Goal: Obtain resource: Download file/media

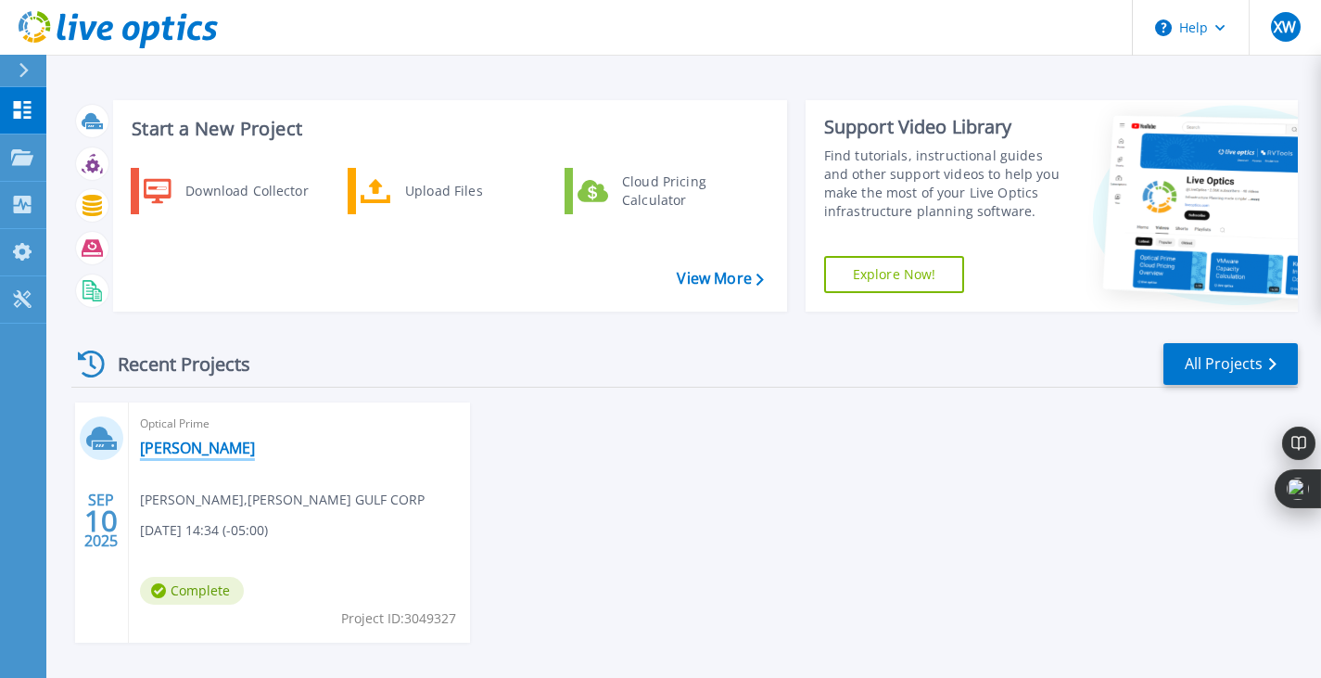
click at [190, 450] on link "[PERSON_NAME]" at bounding box center [197, 448] width 115 height 19
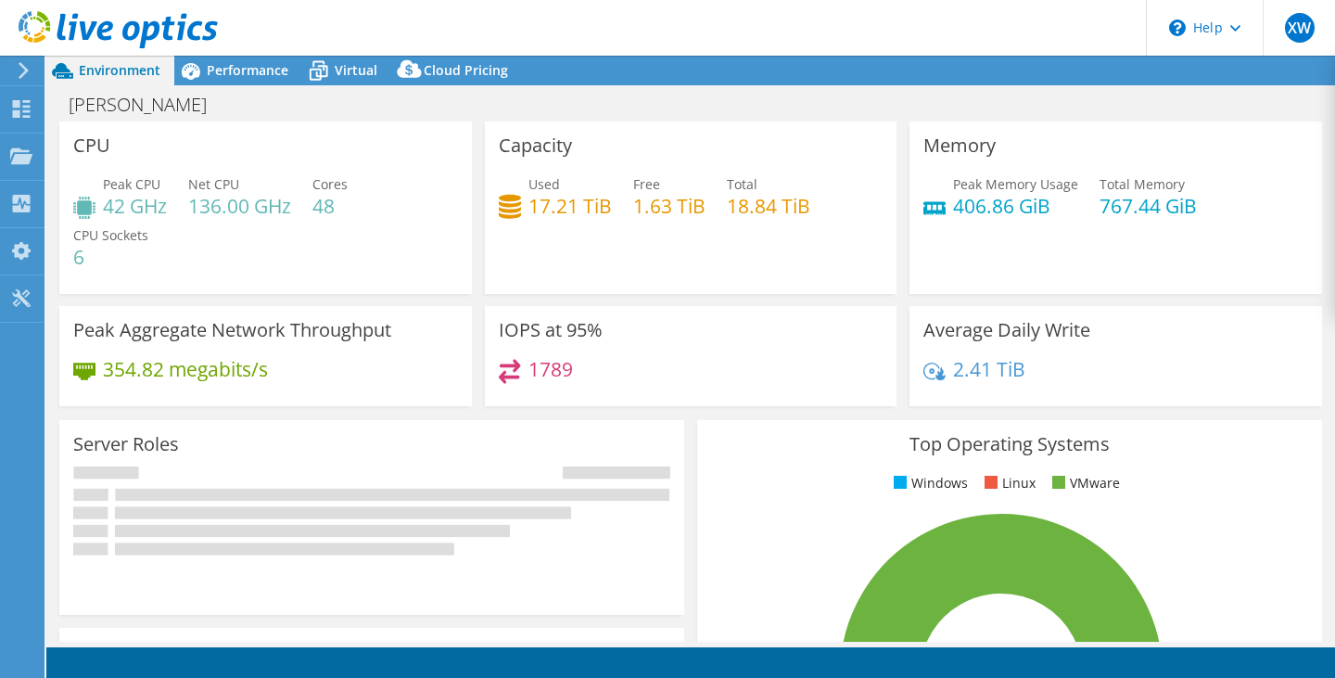
select select "USD"
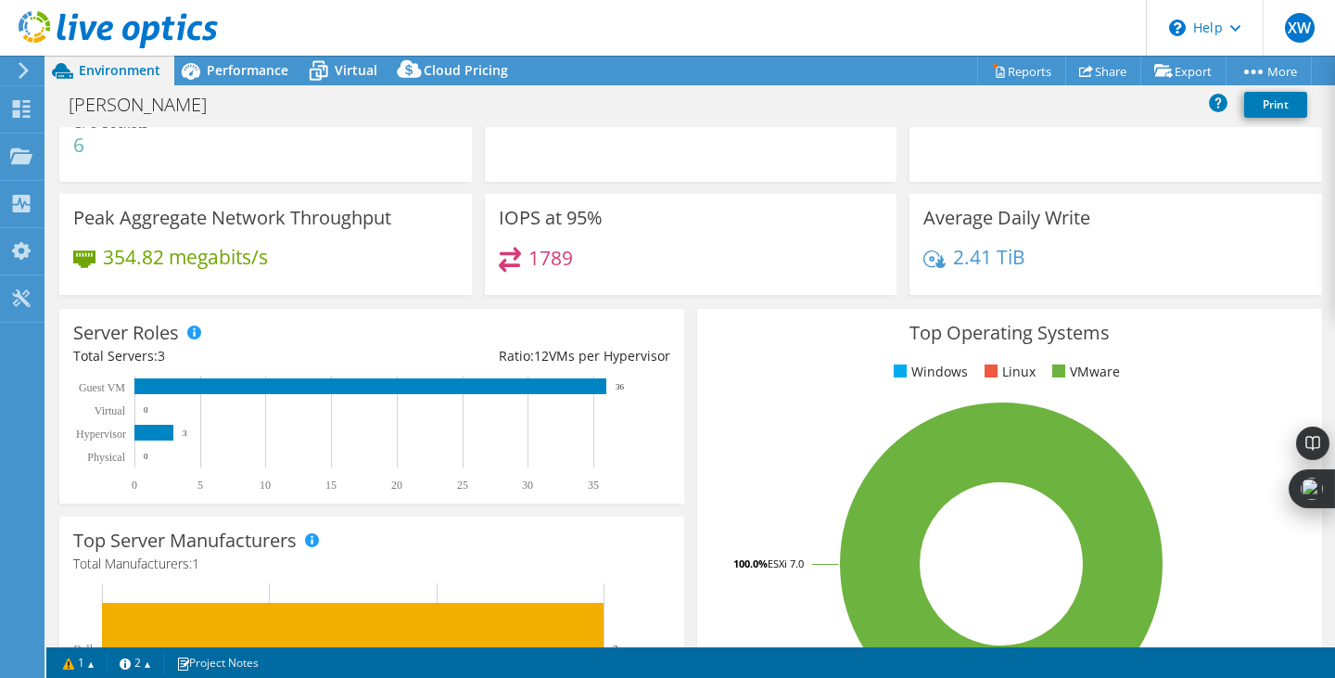
scroll to position [112, 0]
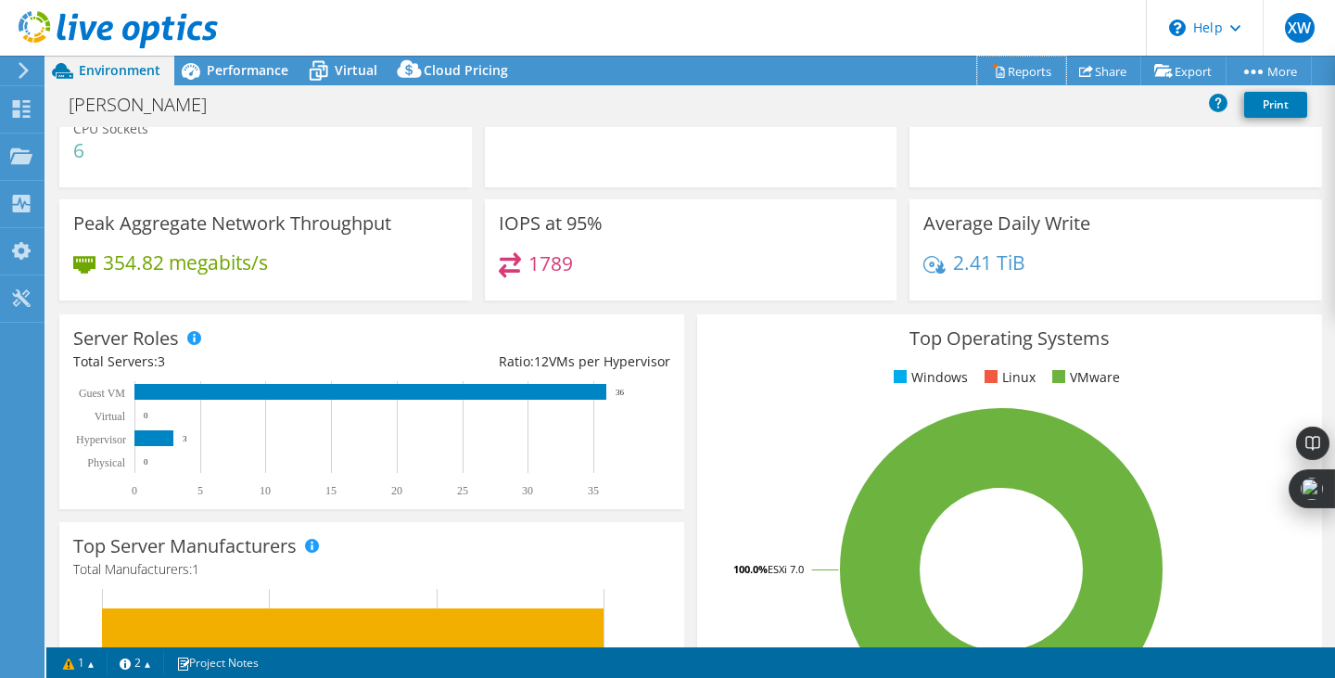
click at [992, 68] on icon at bounding box center [999, 71] width 14 height 14
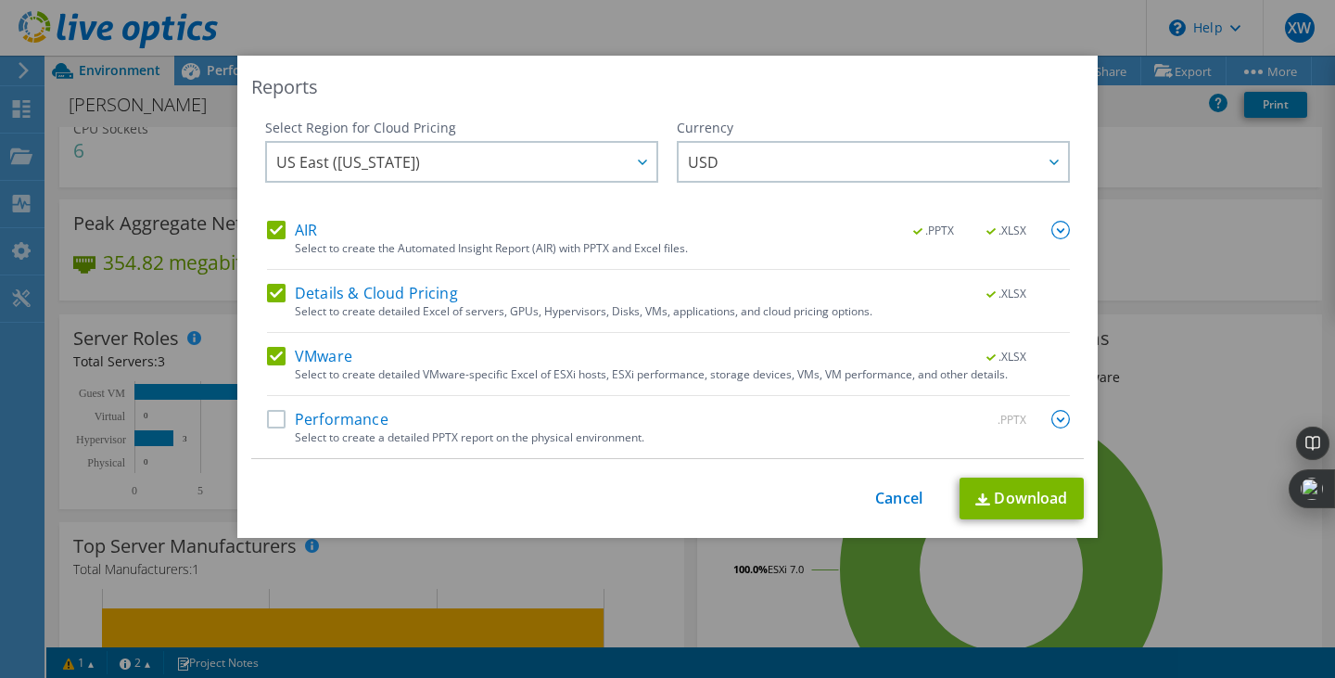
click at [813, 478] on div "This process may take a while, please wait... Cancel Download" at bounding box center [667, 499] width 833 height 42
click at [887, 499] on link "Cancel" at bounding box center [898, 499] width 47 height 18
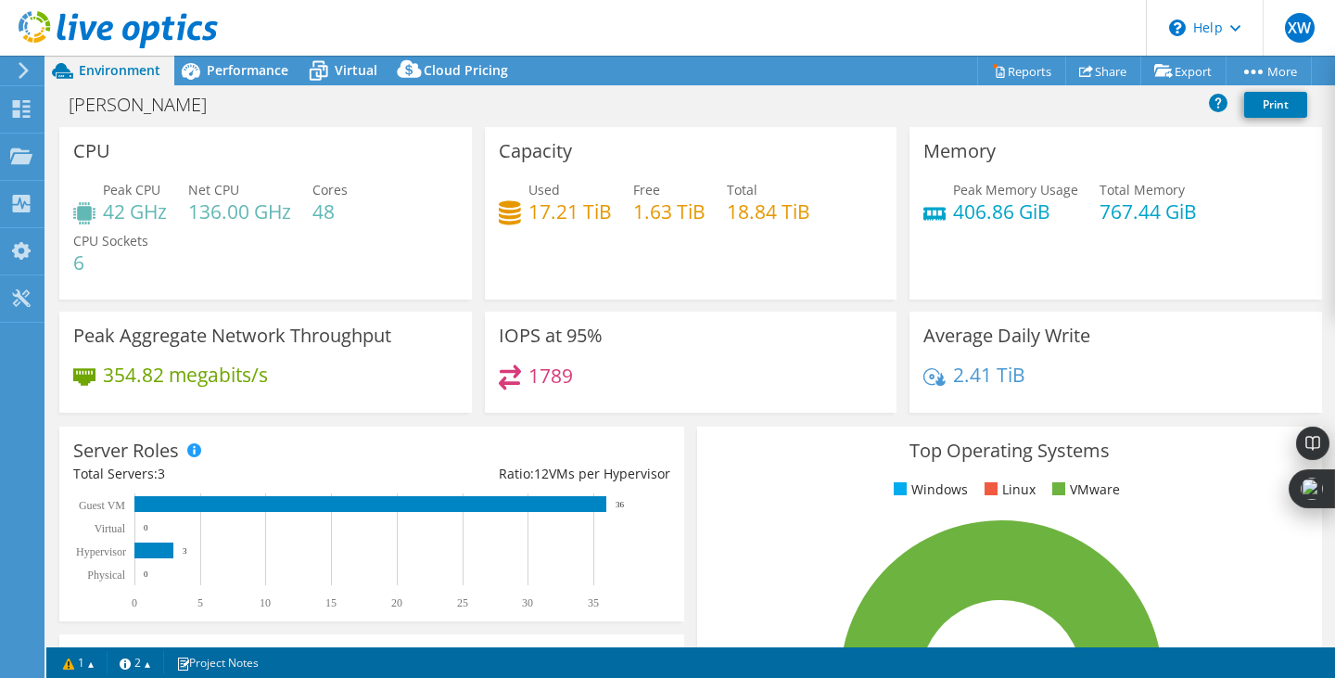
click at [248, 74] on span "Performance" at bounding box center [248, 70] width 82 height 18
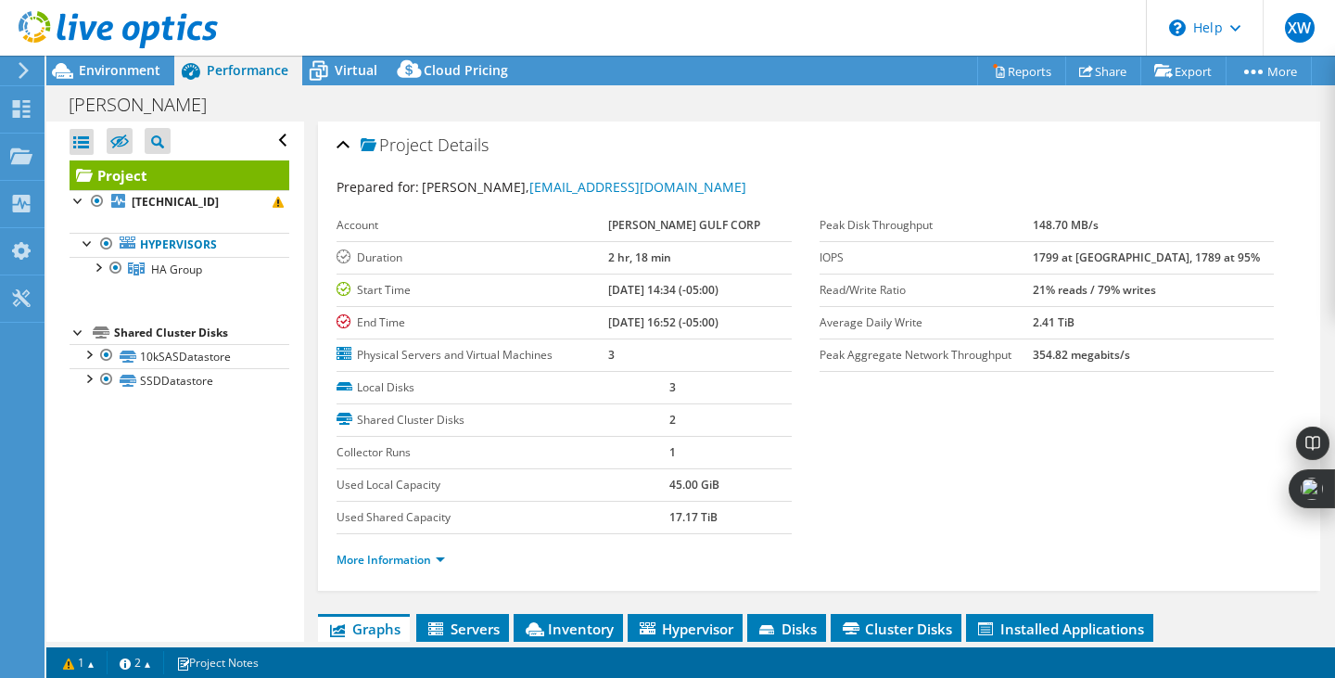
click at [98, 260] on div at bounding box center [97, 266] width 19 height 19
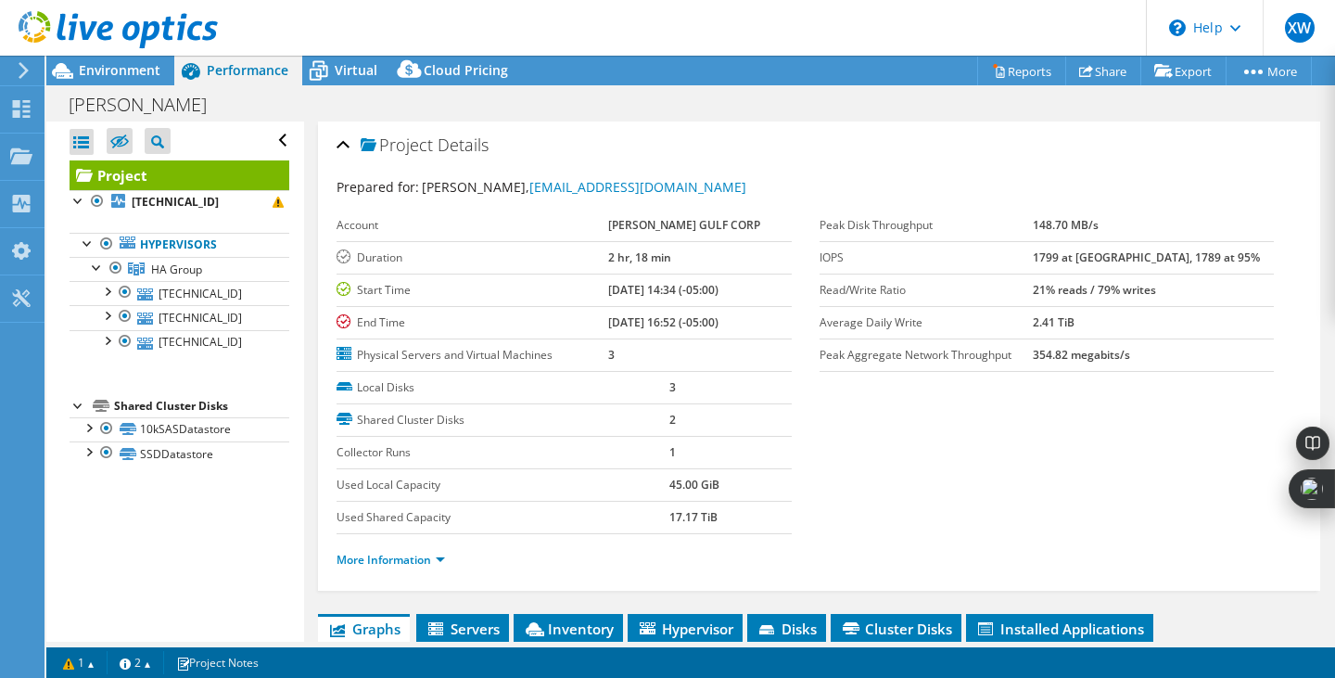
click at [111, 288] on div at bounding box center [106, 290] width 19 height 19
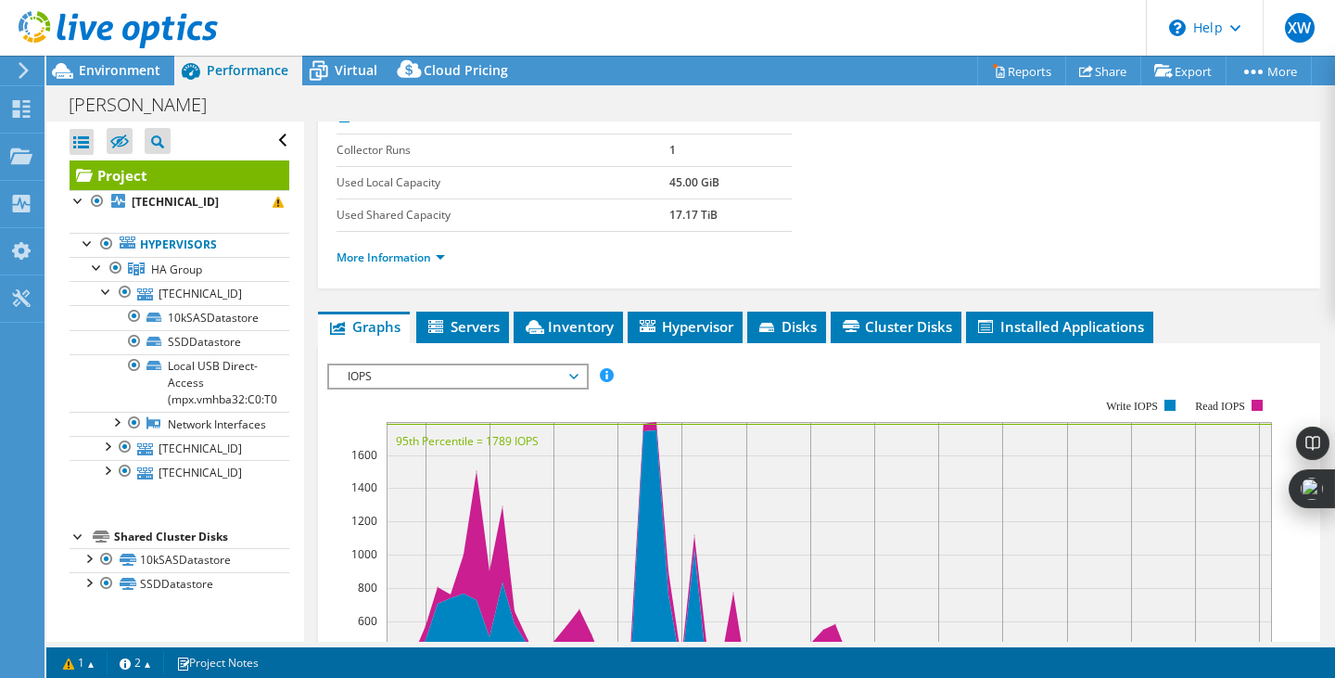
scroll to position [310, 0]
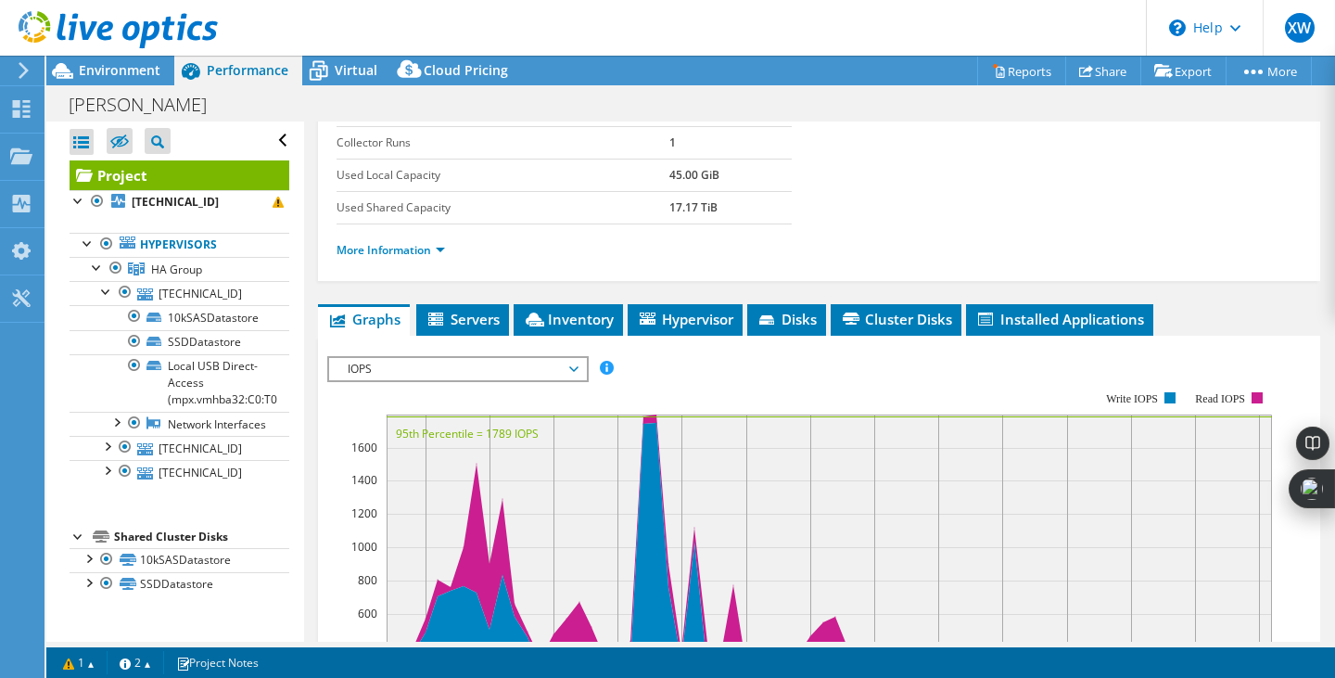
click at [448, 314] on span "Servers" at bounding box center [463, 319] width 74 height 19
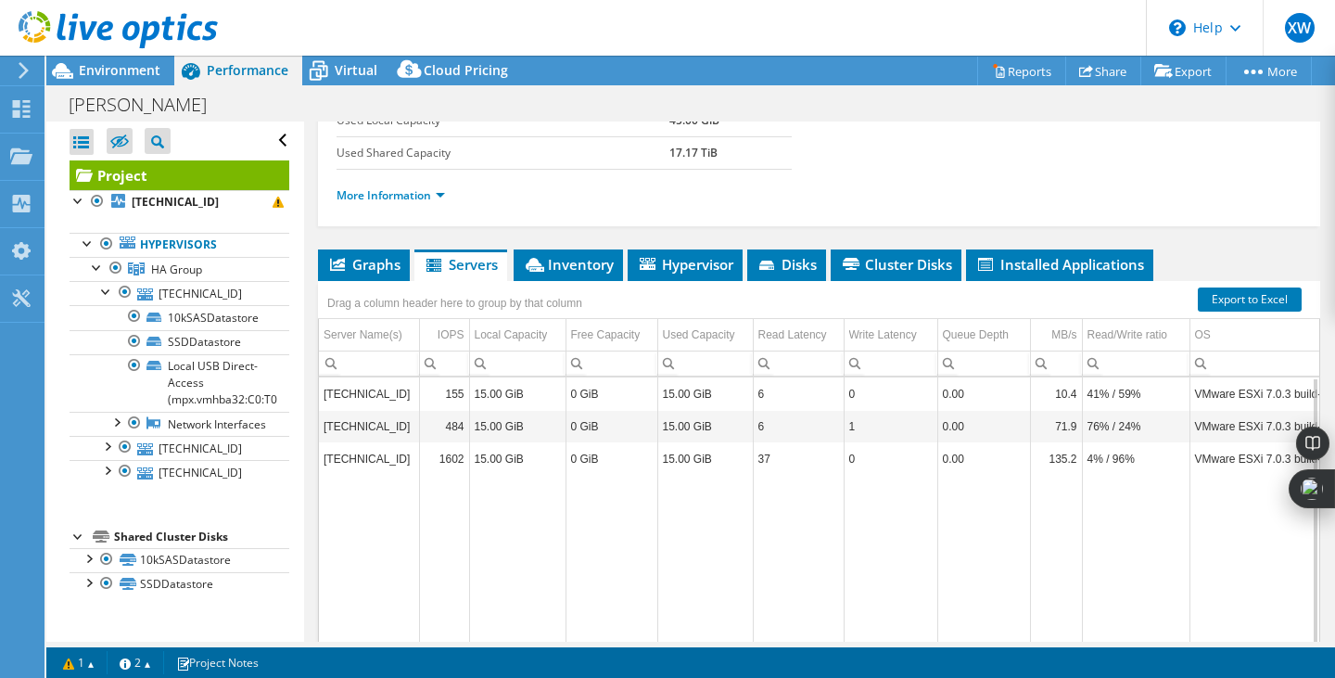
scroll to position [363, 0]
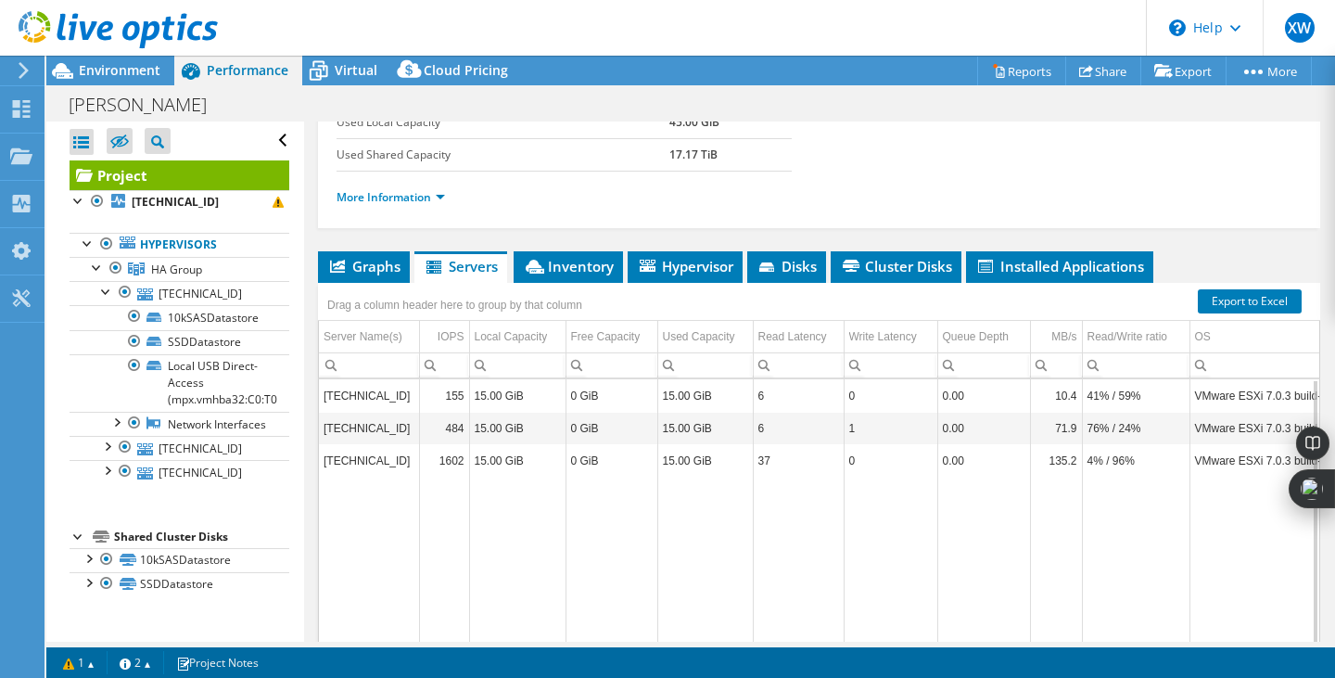
click at [540, 261] on icon at bounding box center [535, 267] width 19 height 14
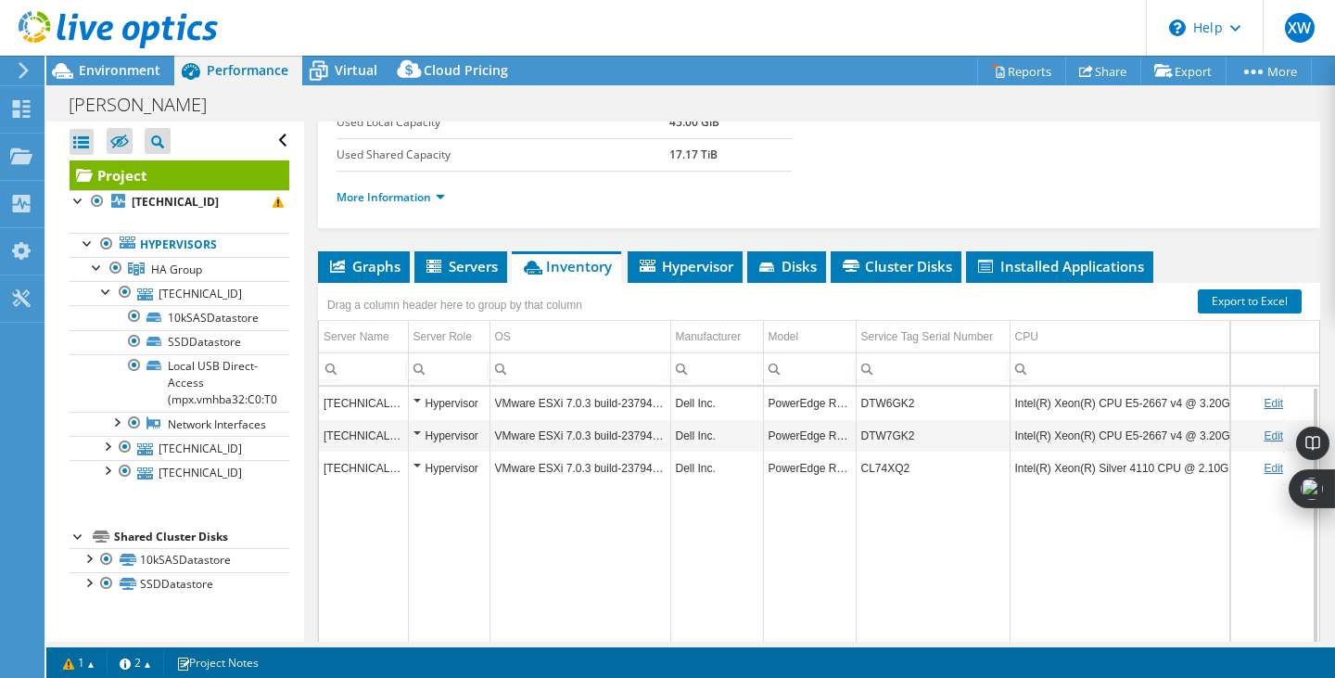
click at [418, 396] on div "Hypervisor" at bounding box center [449, 403] width 71 height 22
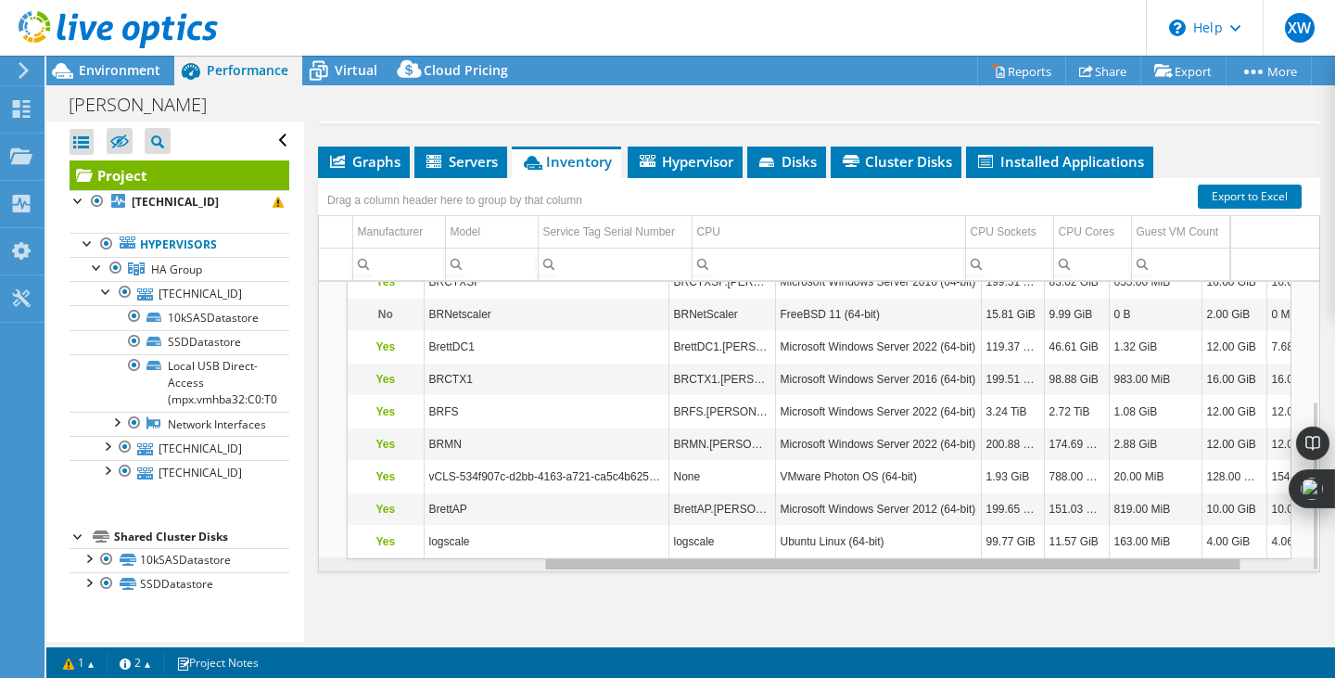
scroll to position [0, 374]
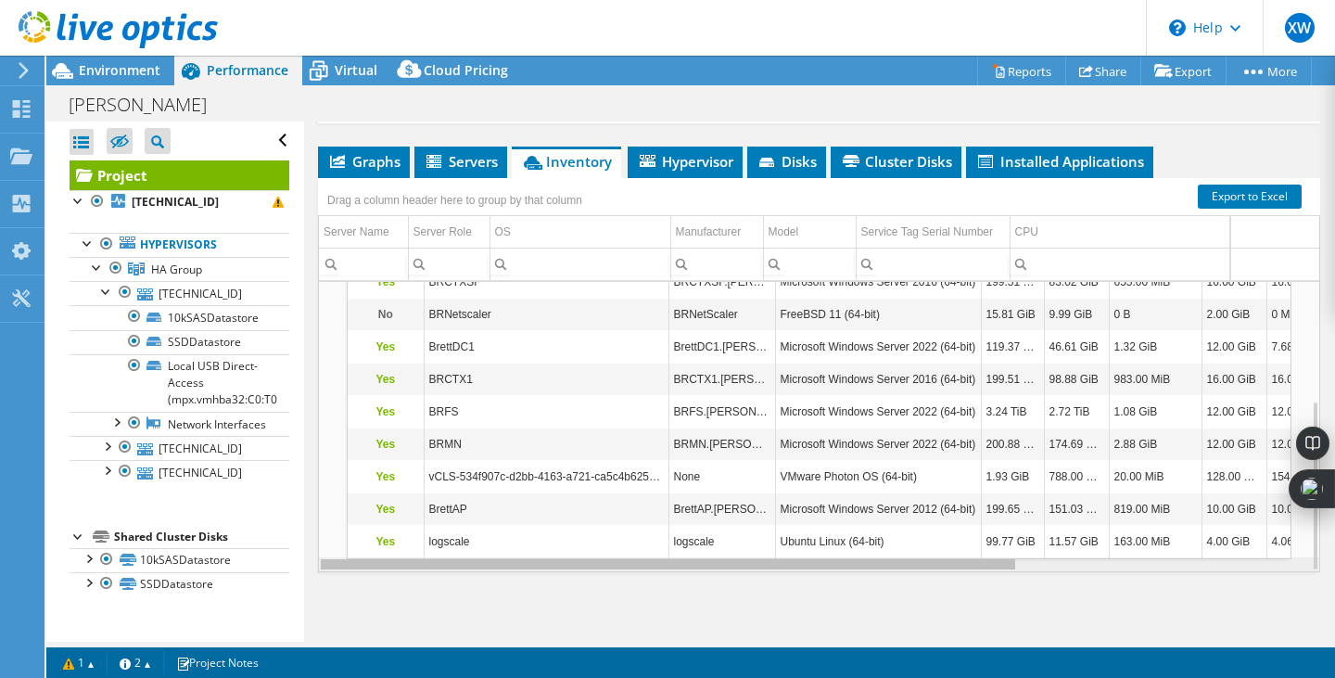
drag, startPoint x: 811, startPoint y: 556, endPoint x: 753, endPoint y: 517, distance: 70.7
click at [753, 517] on body "XW End User Xavier Wasdin xavierw@brettrobinson.com BRETT ROBINSON GULF CORP My…" at bounding box center [667, 339] width 1335 height 678
drag, startPoint x: 813, startPoint y: 547, endPoint x: 849, endPoint y: 546, distance: 36.2
click at [849, 546] on td "Ubuntu Linux (64-bit)" at bounding box center [878, 541] width 206 height 32
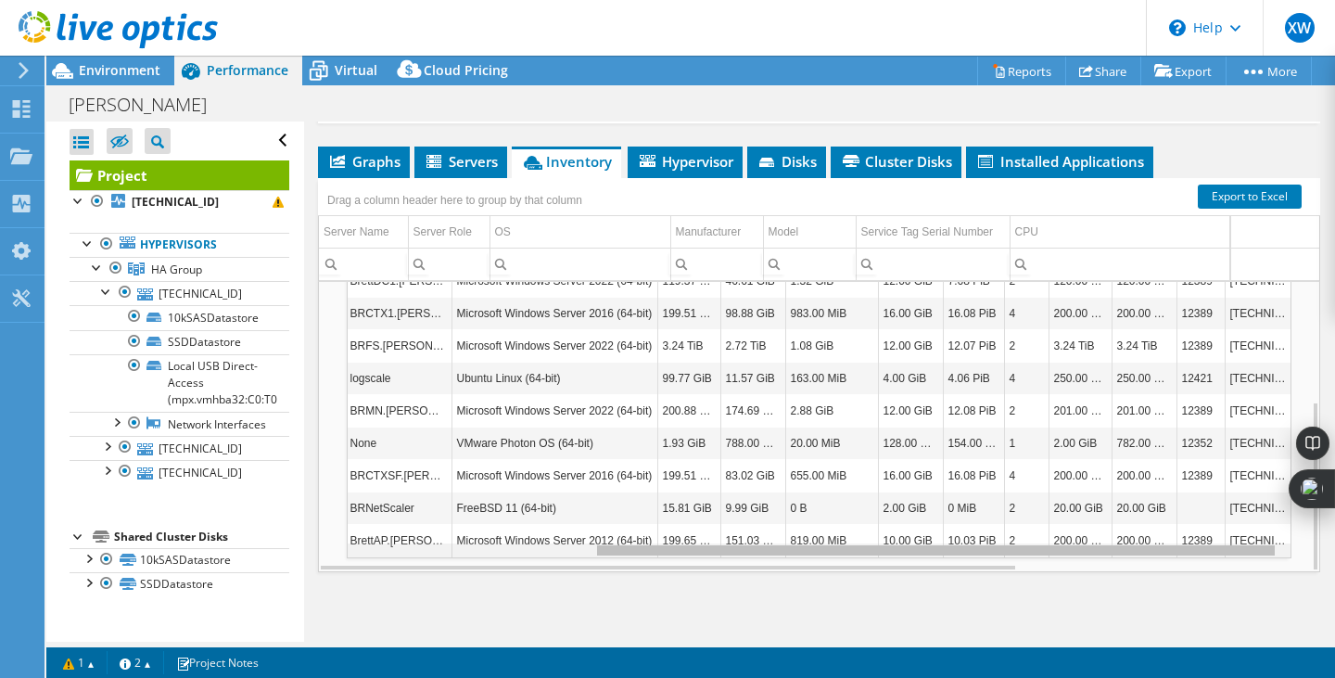
drag, startPoint x: 875, startPoint y: 548, endPoint x: 1176, endPoint y: 570, distance: 301.3
click at [1176, 570] on body "XW End User Xavier Wasdin xavierw@brettrobinson.com BRETT ROBINSON GULF CORP My…" at bounding box center [667, 339] width 1335 height 678
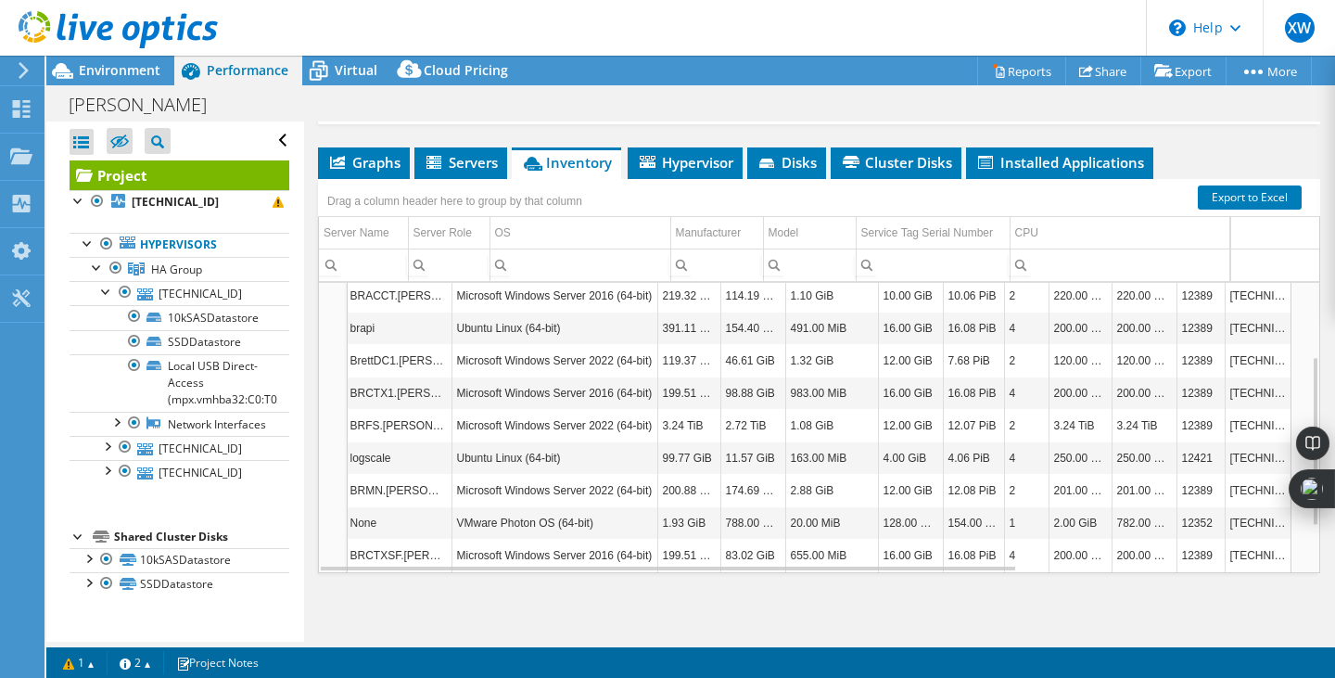
click at [686, 156] on span "Hypervisor" at bounding box center [685, 162] width 96 height 19
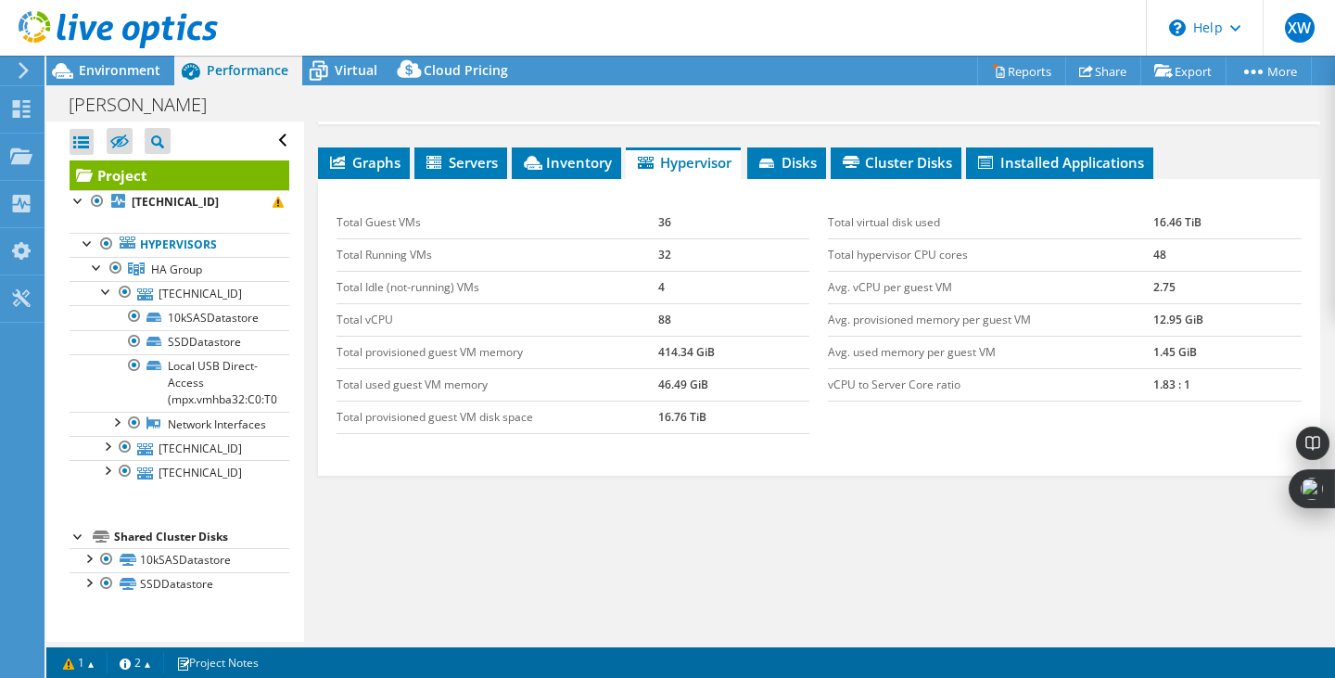
click at [792, 144] on div "Project Details Prepared for: Xavier Wasdin, xavierw@brettrobinson.com Account …" at bounding box center [819, 149] width 1030 height 988
click at [789, 153] on span "Disks" at bounding box center [787, 162] width 60 height 19
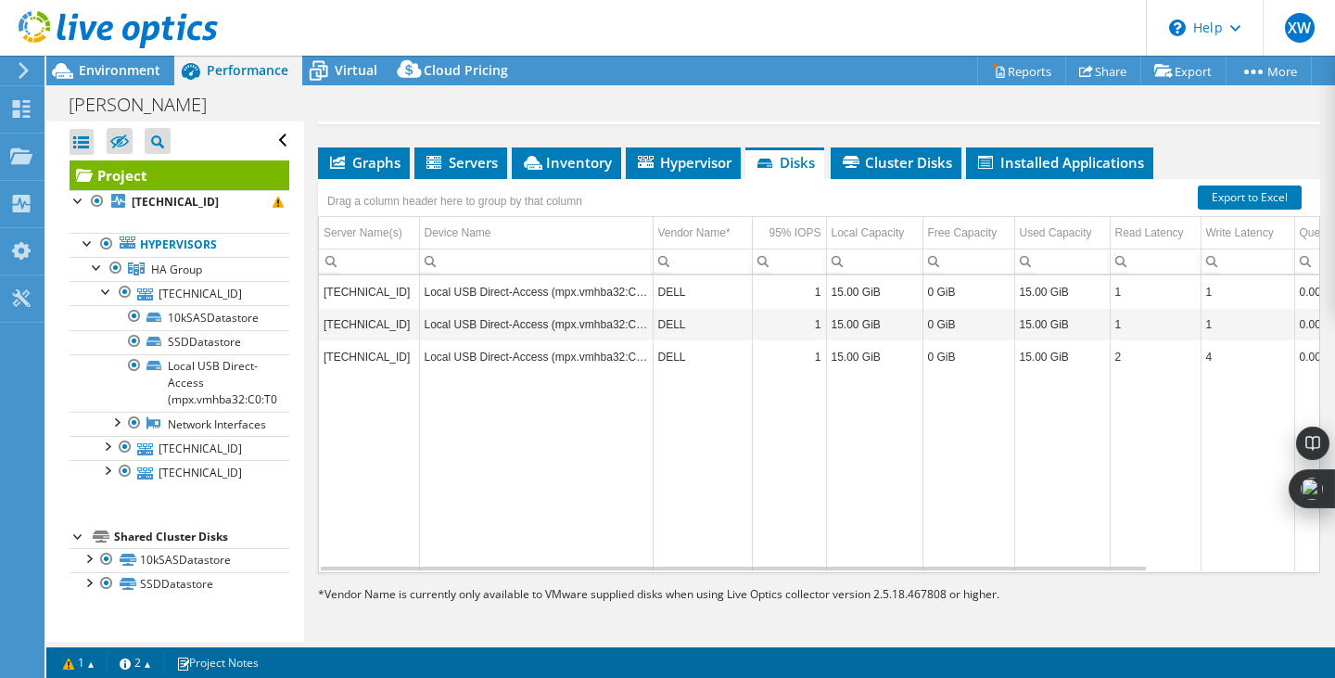
click at [892, 169] on span "Cluster Disks" at bounding box center [896, 162] width 112 height 19
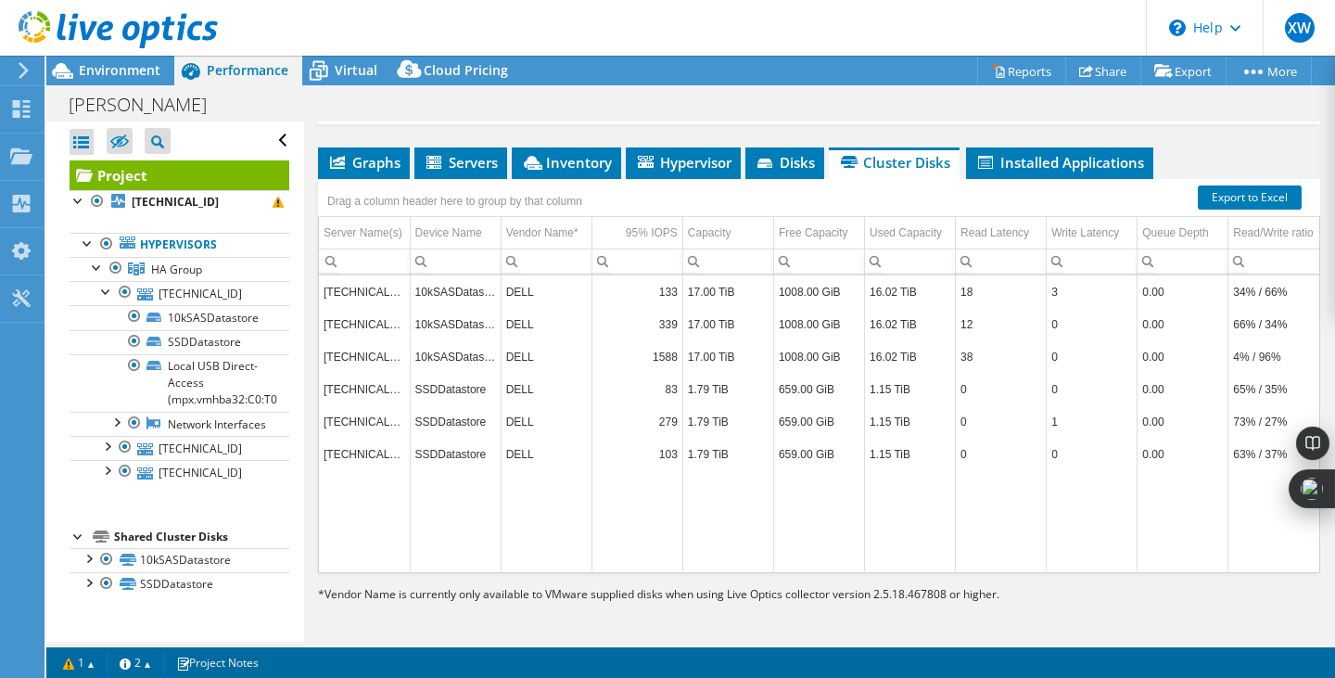
click at [358, 70] on span "Virtual" at bounding box center [356, 70] width 43 height 18
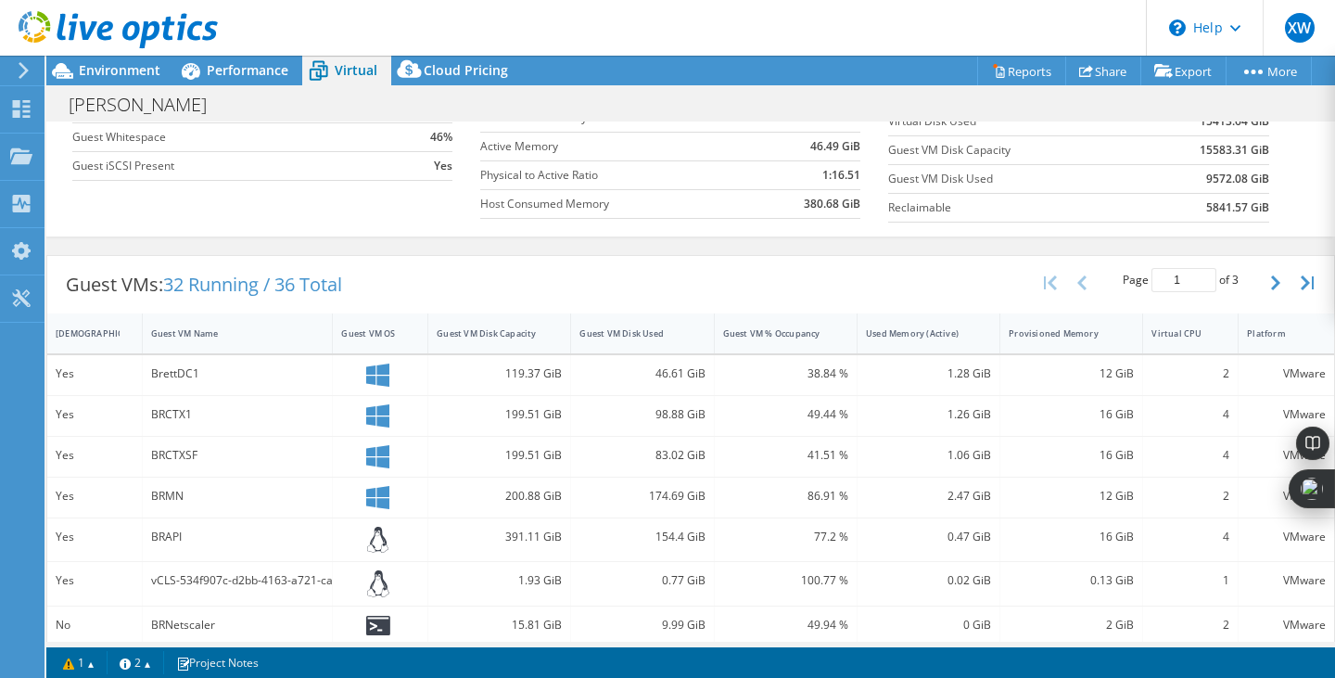
click at [229, 372] on div "BrettDC1" at bounding box center [237, 373] width 173 height 20
click at [67, 375] on div "Yes" at bounding box center [95, 373] width 78 height 20
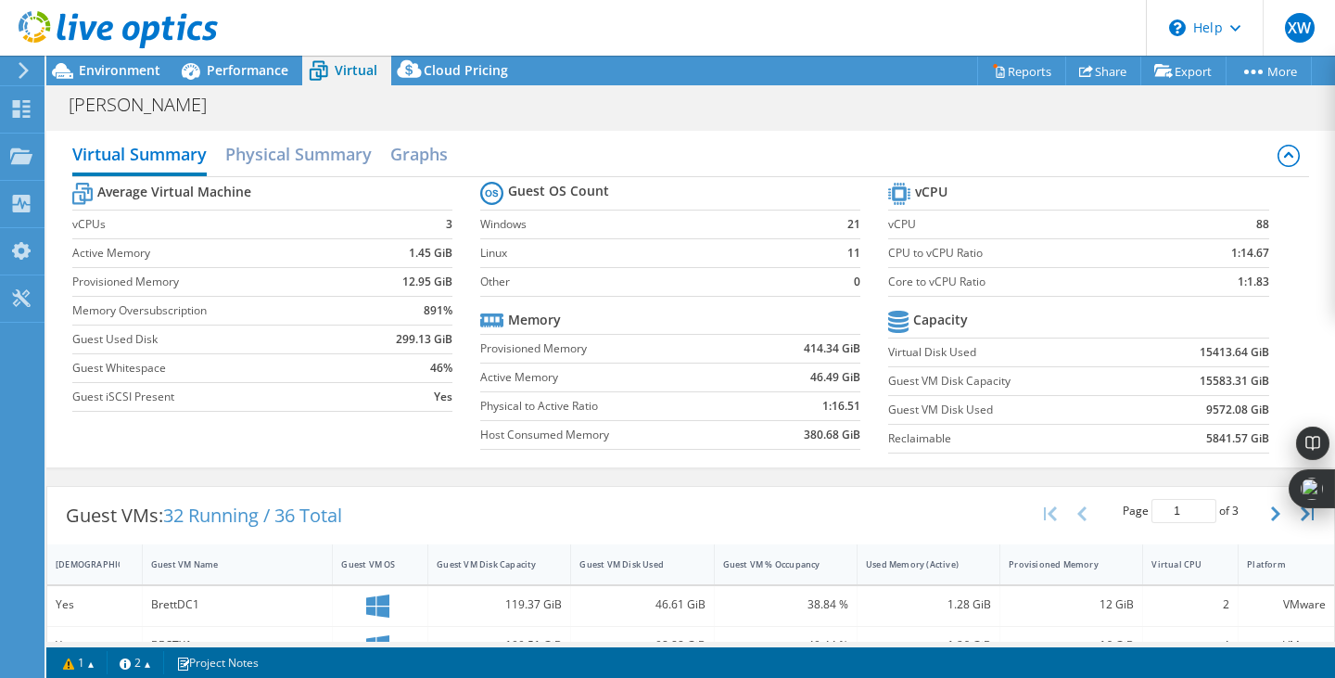
click at [445, 66] on span "Cloud Pricing" at bounding box center [466, 70] width 84 height 18
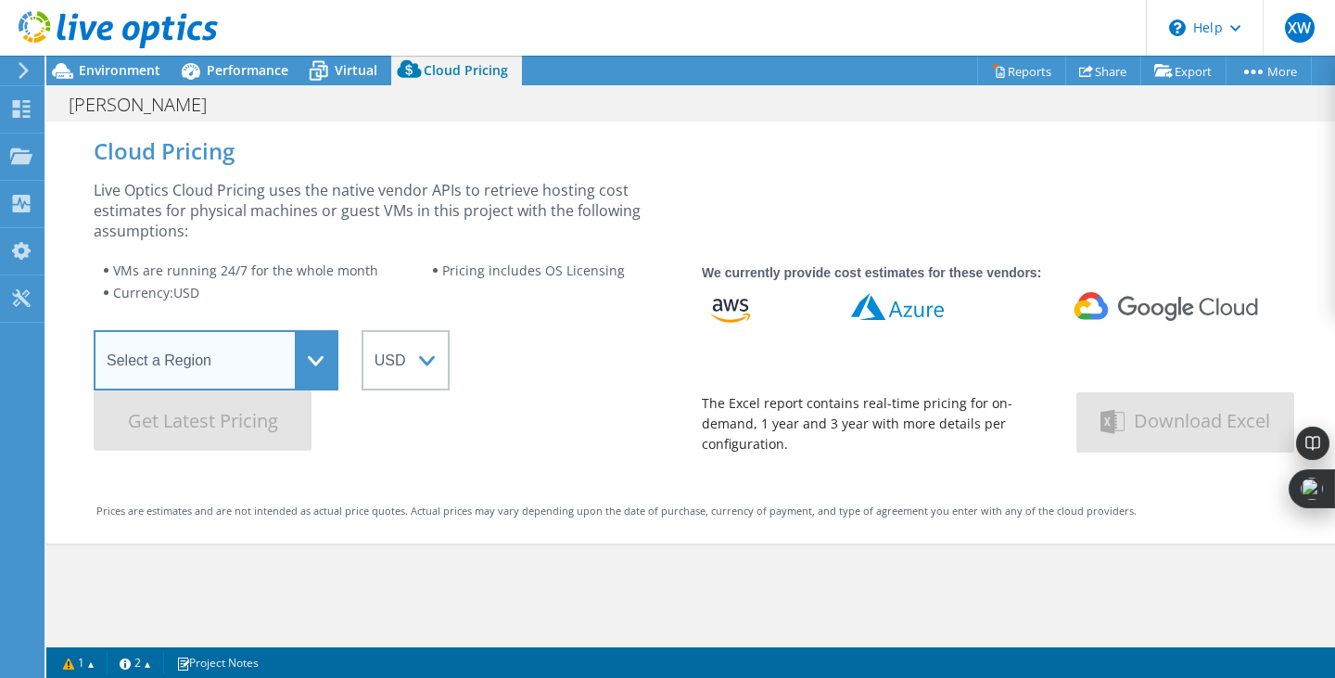
click at [310, 340] on select "Select a Region Asia Pacific (Hong Kong) Asia Pacific (Mumbai) Asia Pacific (Se…" at bounding box center [216, 360] width 245 height 60
select select "USEast"
click at [94, 330] on select "Select a Region Asia Pacific (Hong Kong) Asia Pacific (Mumbai) Asia Pacific (Se…" at bounding box center [216, 360] width 245 height 60
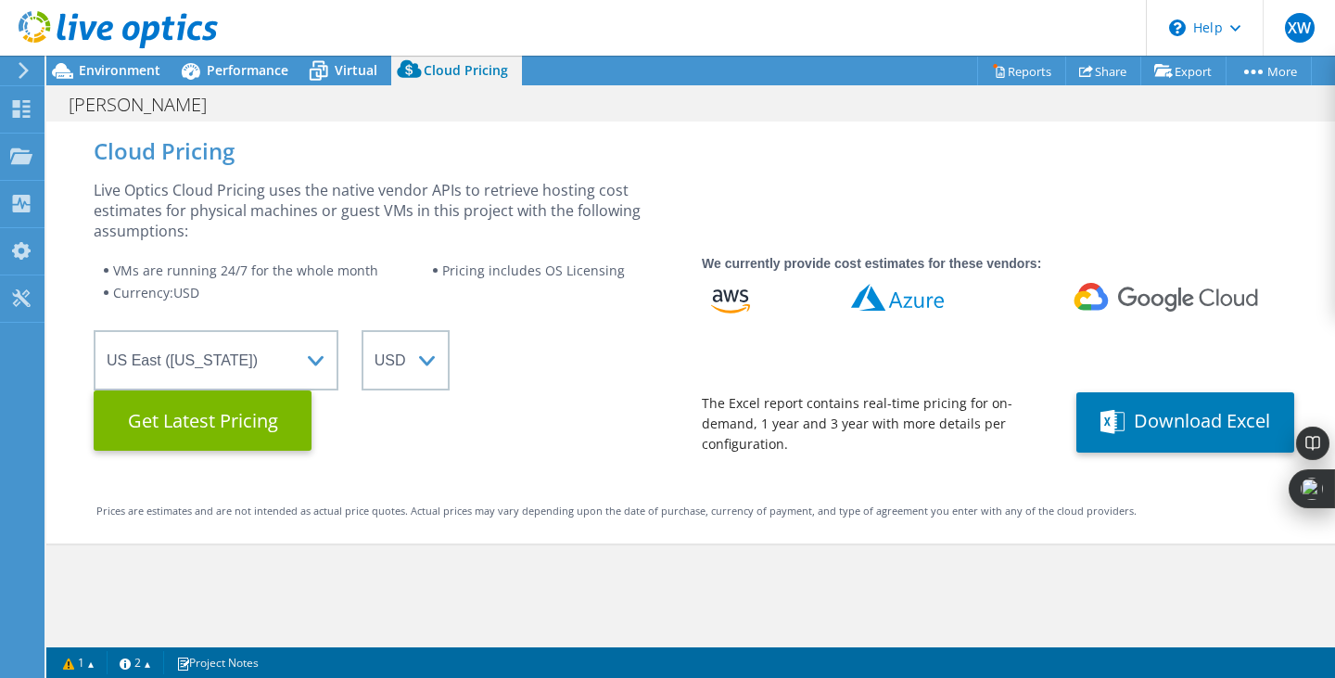
click at [233, 424] on Latest "Get Latest Pricing" at bounding box center [203, 420] width 218 height 60
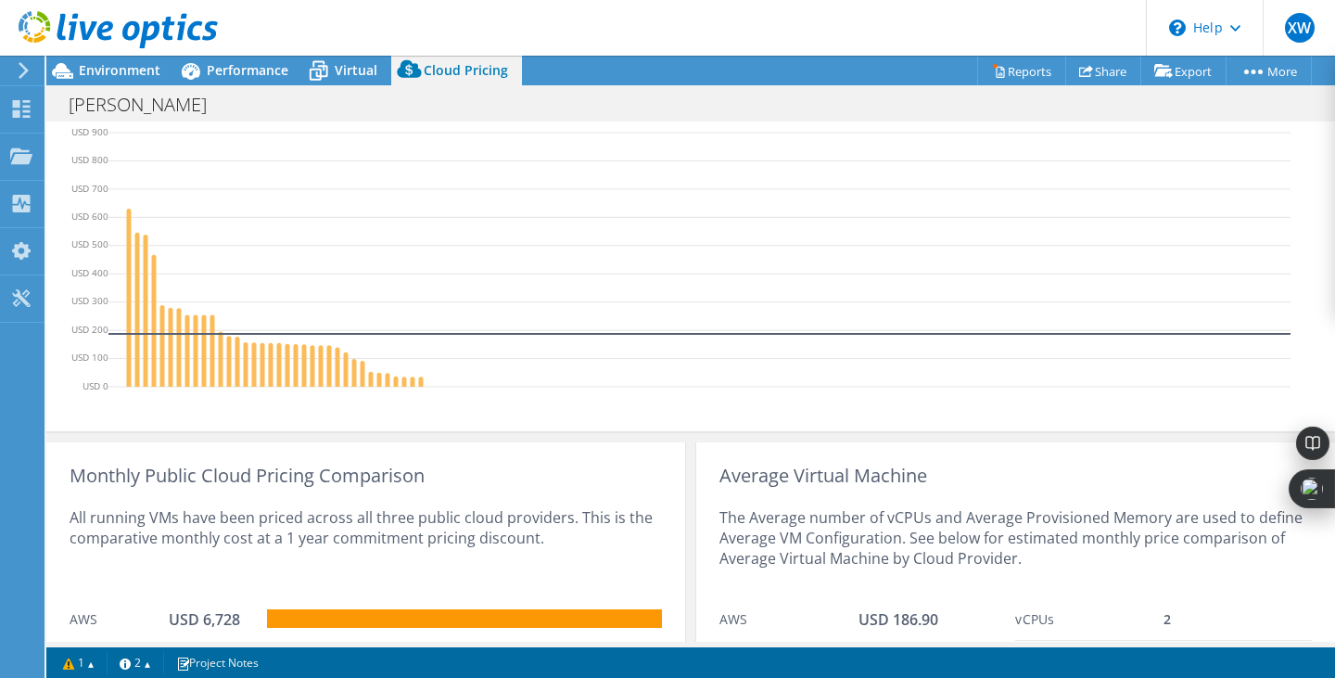
scroll to position [648, 0]
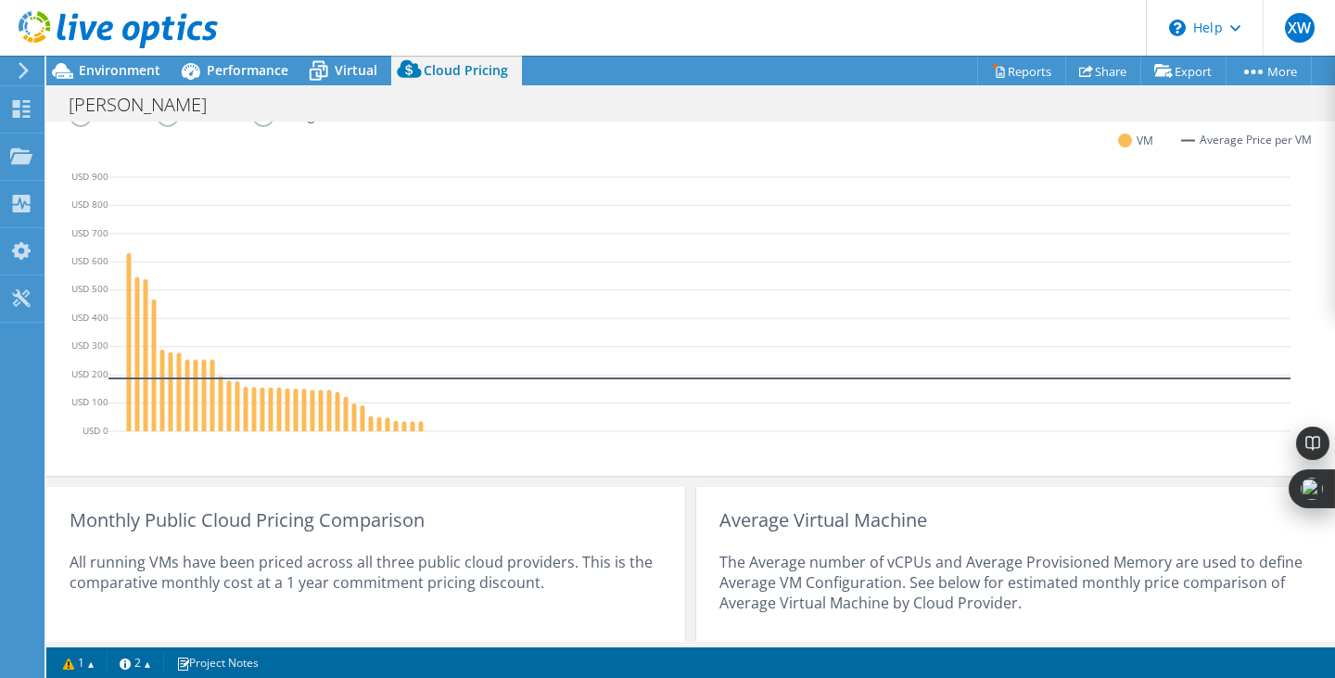
click at [106, 68] on span "Environment" at bounding box center [120, 70] width 82 height 18
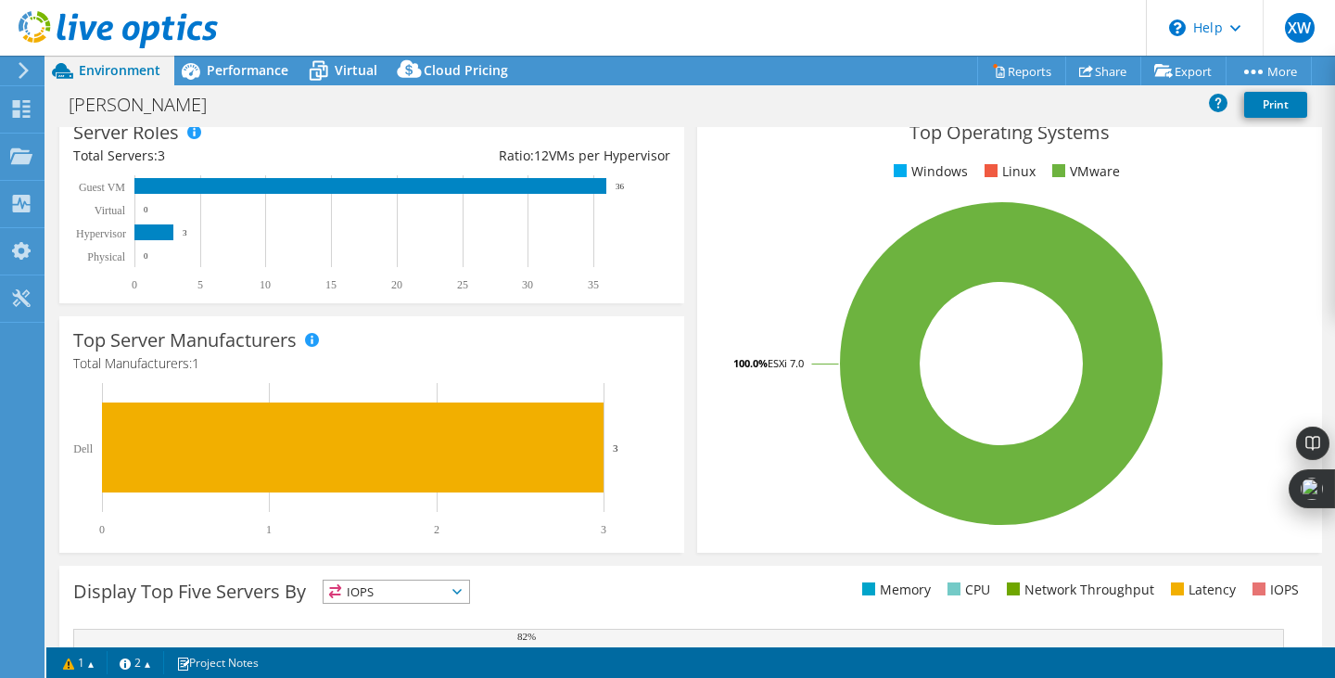
scroll to position [0, 0]
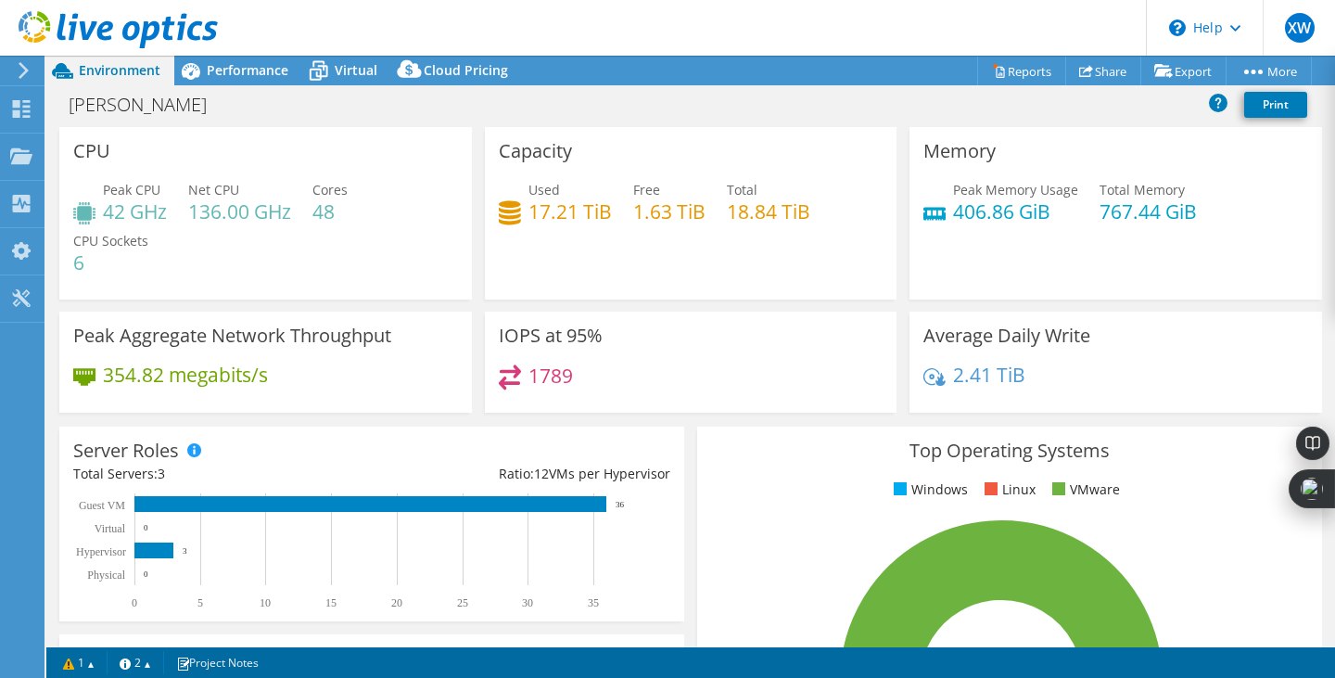
click at [224, 63] on span "Performance" at bounding box center [248, 70] width 82 height 18
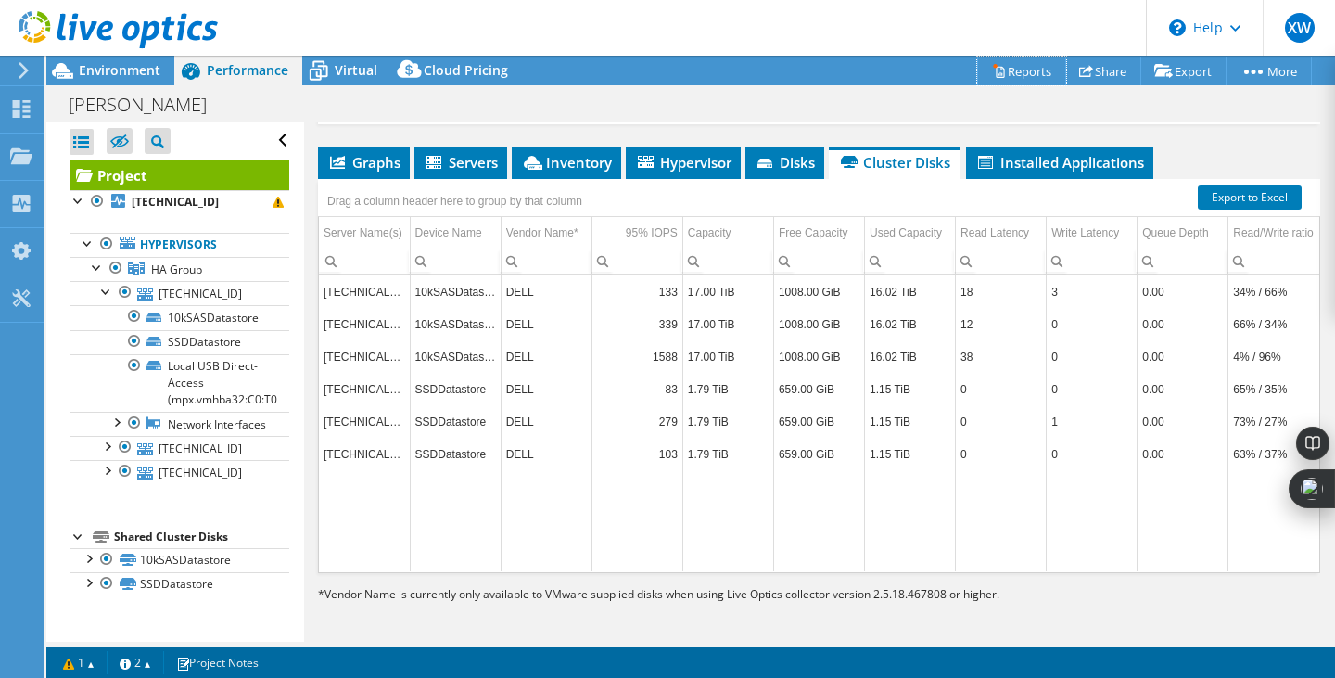
click at [1005, 71] on link "Reports" at bounding box center [1021, 71] width 89 height 29
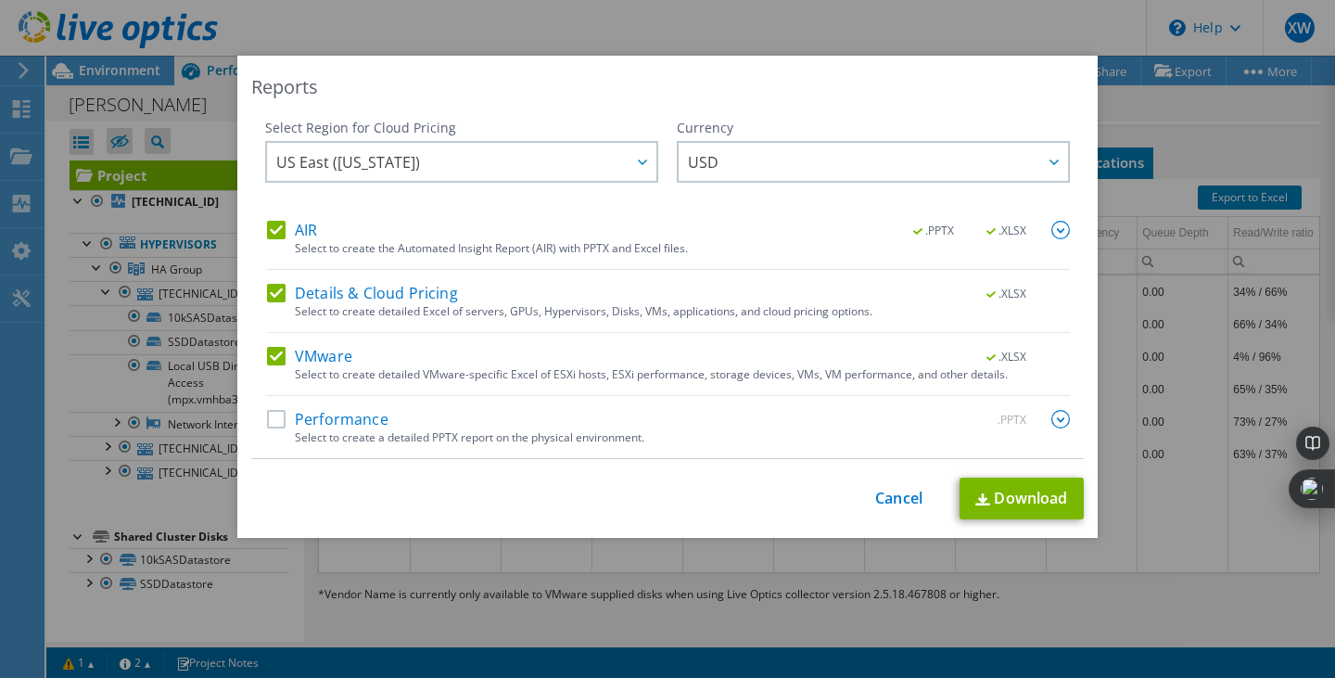
click at [279, 417] on label "Performance" at bounding box center [327, 419] width 121 height 19
click at [0, 0] on input "Performance" at bounding box center [0, 0] width 0 height 0
click at [1056, 415] on img at bounding box center [1061, 419] width 19 height 19
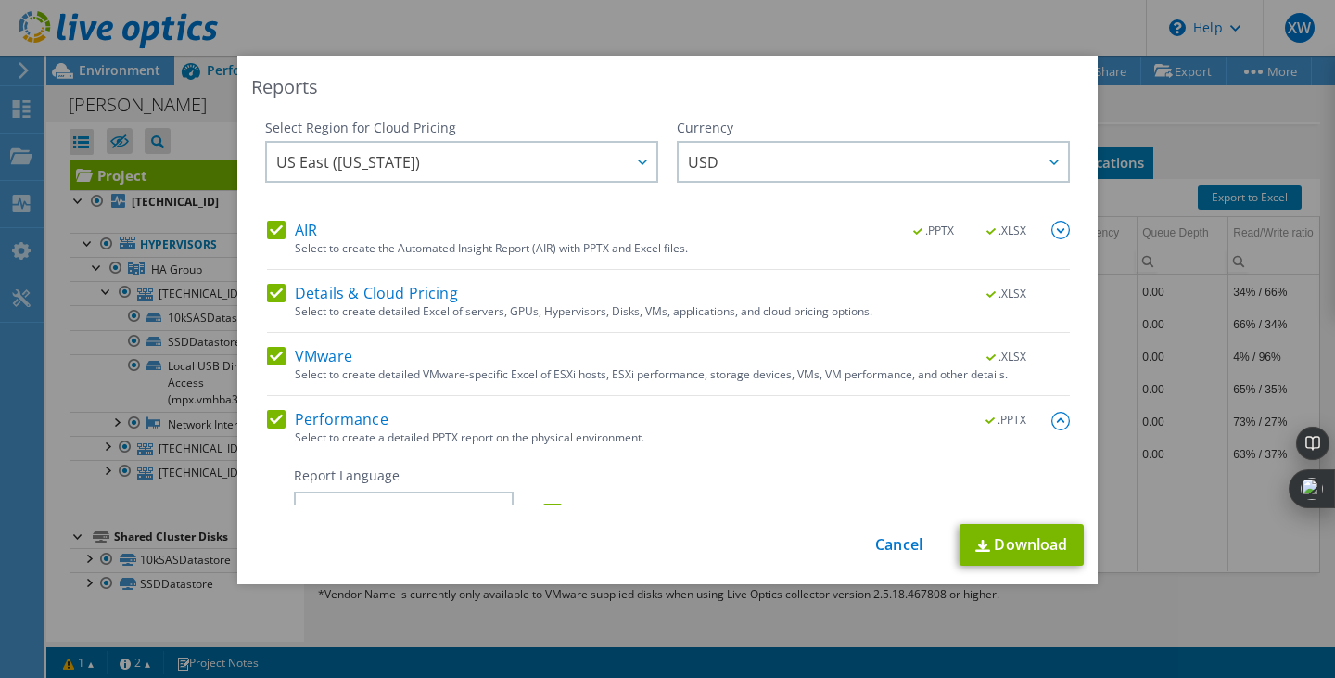
click at [1052, 229] on img at bounding box center [1061, 230] width 19 height 19
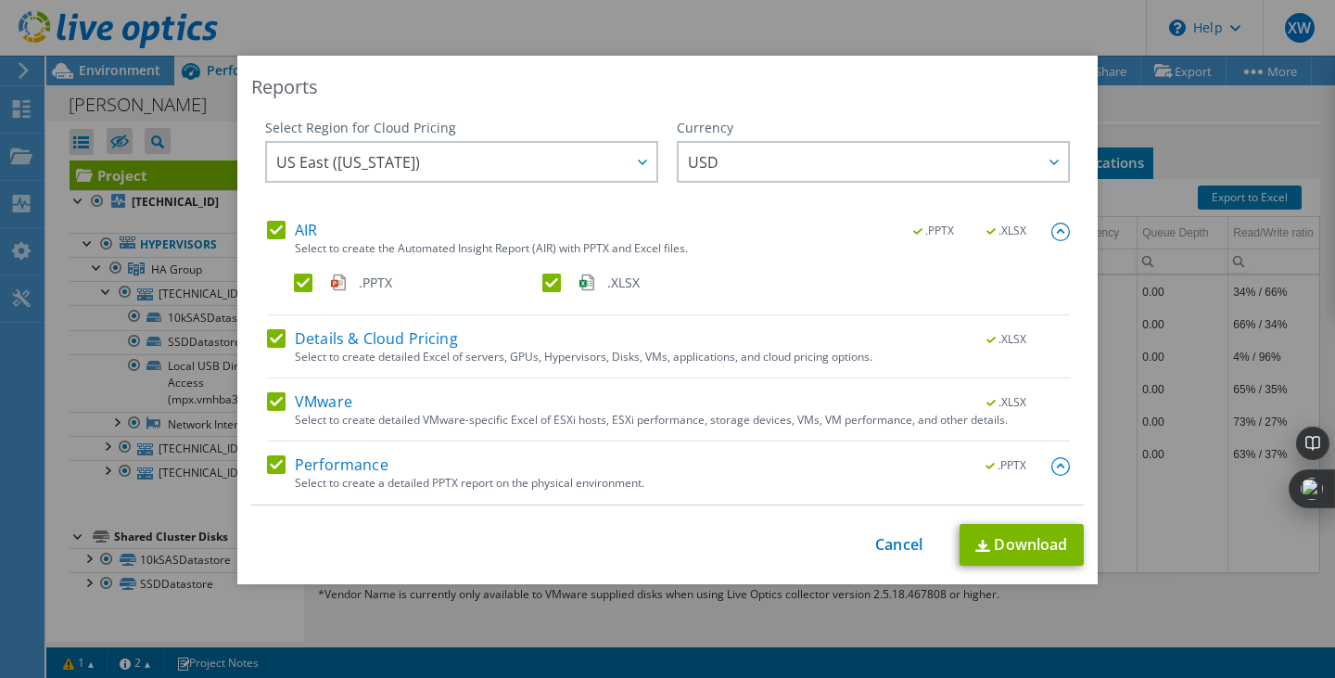
click at [1052, 229] on img at bounding box center [1061, 232] width 19 height 19
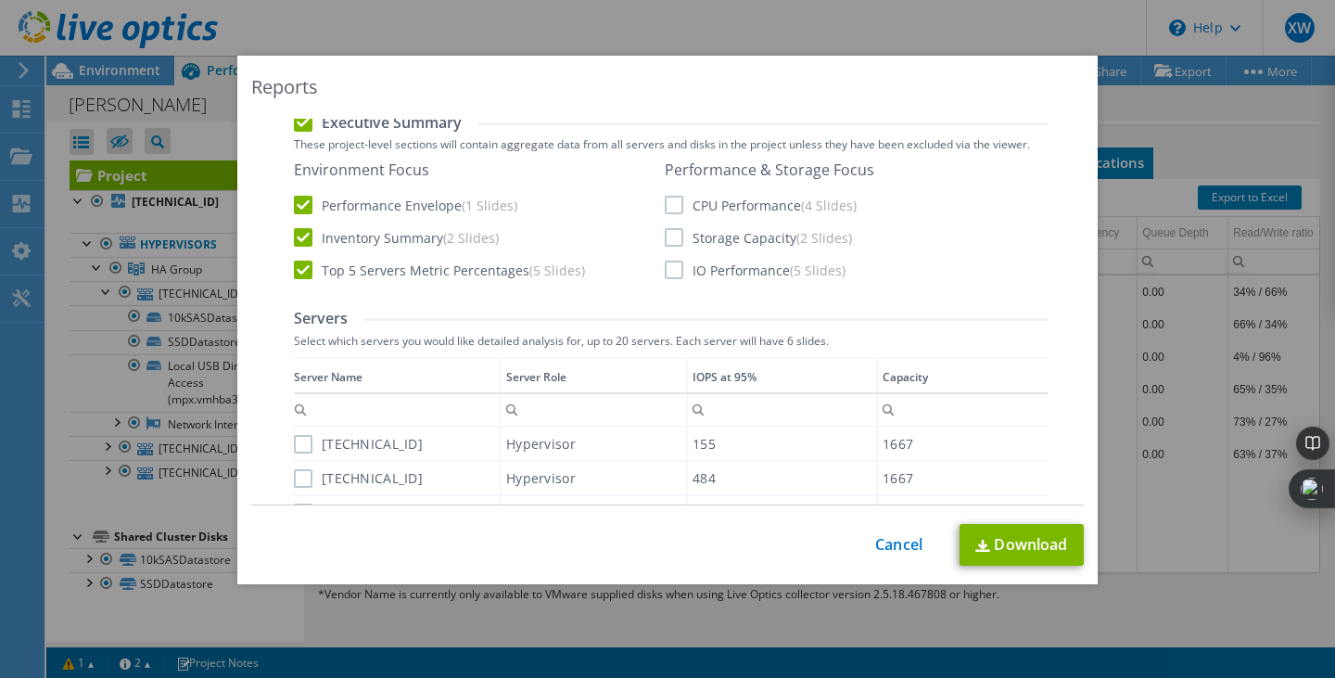
click at [673, 205] on label "CPU Performance (4 Slides)" at bounding box center [761, 205] width 192 height 19
click at [0, 0] on input "CPU Performance (4 Slides)" at bounding box center [0, 0] width 0 height 0
click at [666, 233] on label "Storage Capacity (2 Slides)" at bounding box center [758, 237] width 187 height 19
click at [0, 0] on input "Storage Capacity (2 Slides)" at bounding box center [0, 0] width 0 height 0
click at [666, 268] on label "IO Performance (5 Slides)" at bounding box center [755, 270] width 181 height 19
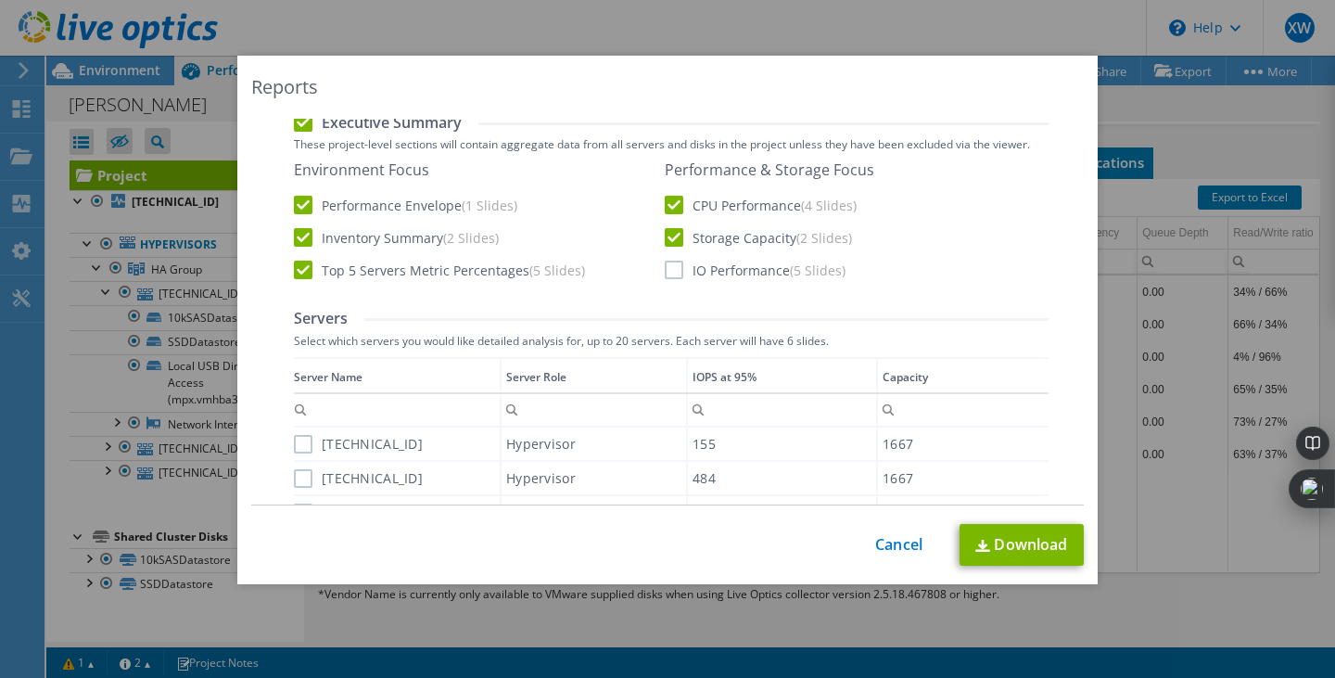
click at [0, 0] on input "IO Performance (5 Slides)" at bounding box center [0, 0] width 0 height 0
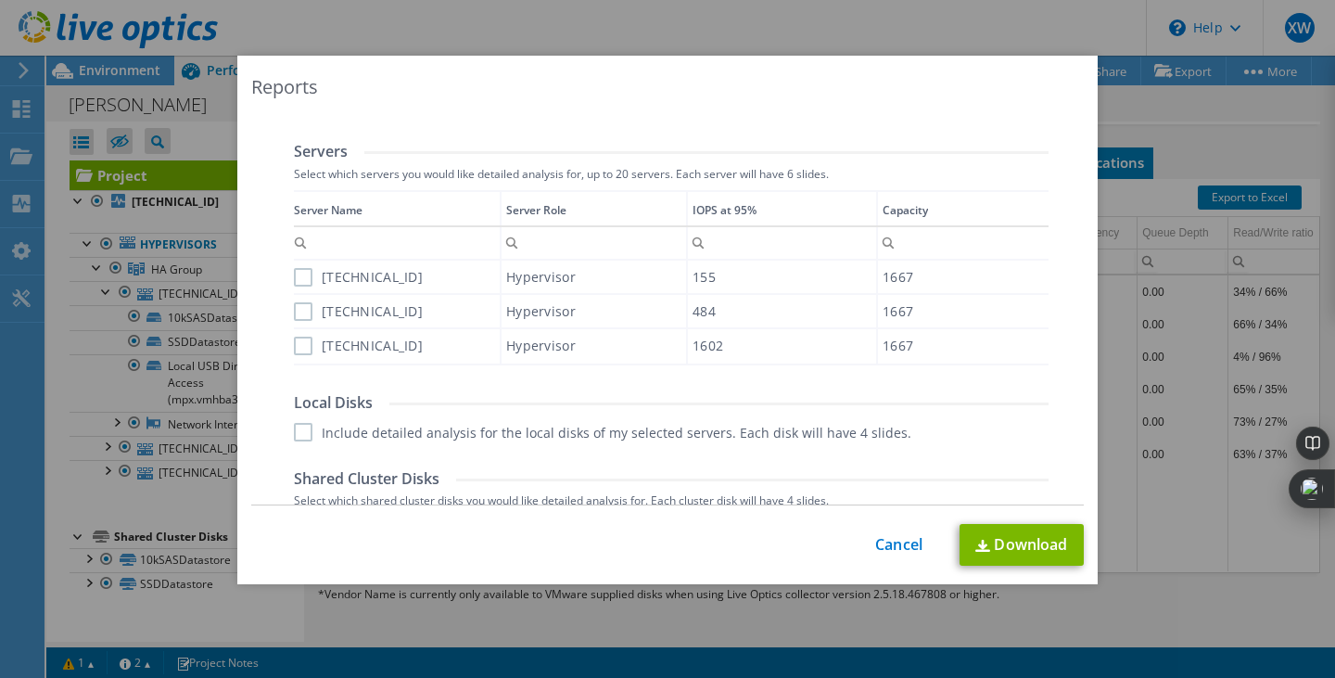
scroll to position [616, 0]
click at [295, 274] on label "172.16.1.61" at bounding box center [358, 276] width 129 height 19
click at [0, 0] on input "172.16.1.61" at bounding box center [0, 0] width 0 height 0
click at [297, 306] on label "172.16.1.63" at bounding box center [358, 310] width 129 height 19
click at [0, 0] on input "172.16.1.63" at bounding box center [0, 0] width 0 height 0
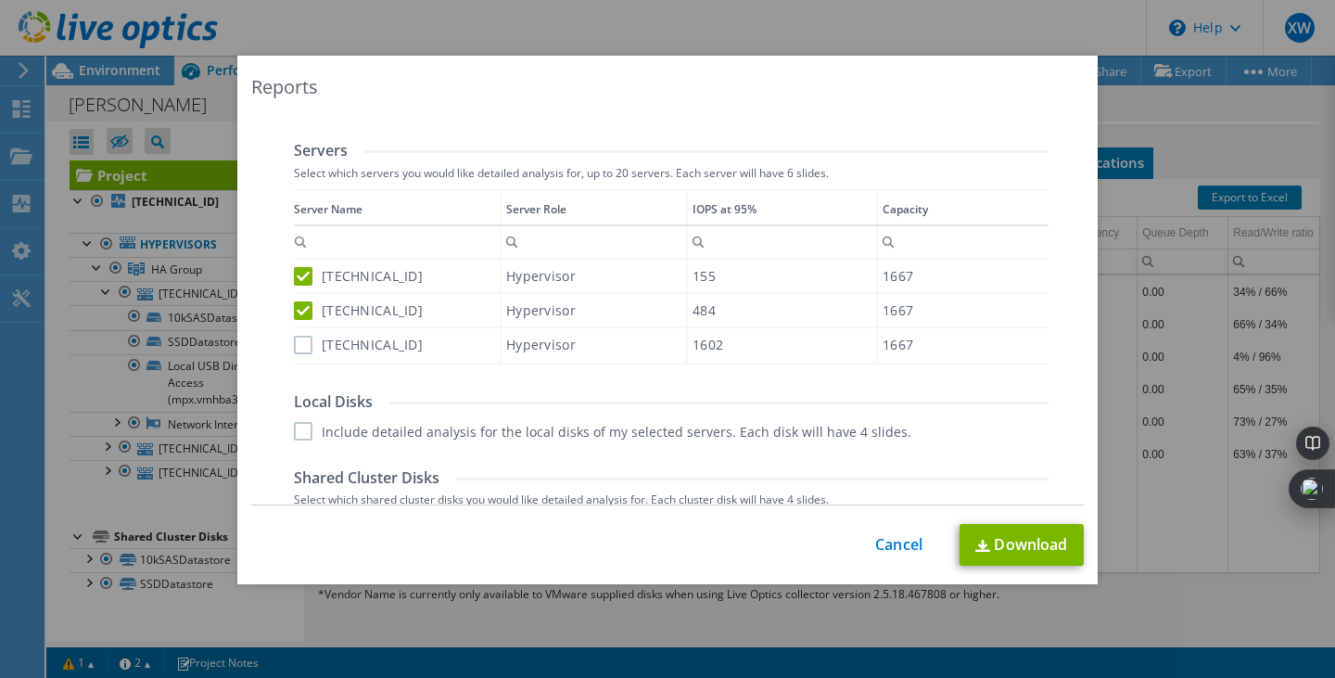
click at [300, 336] on label "172.16.1.68" at bounding box center [358, 345] width 129 height 19
click at [0, 0] on input "172.16.1.68" at bounding box center [0, 0] width 0 height 0
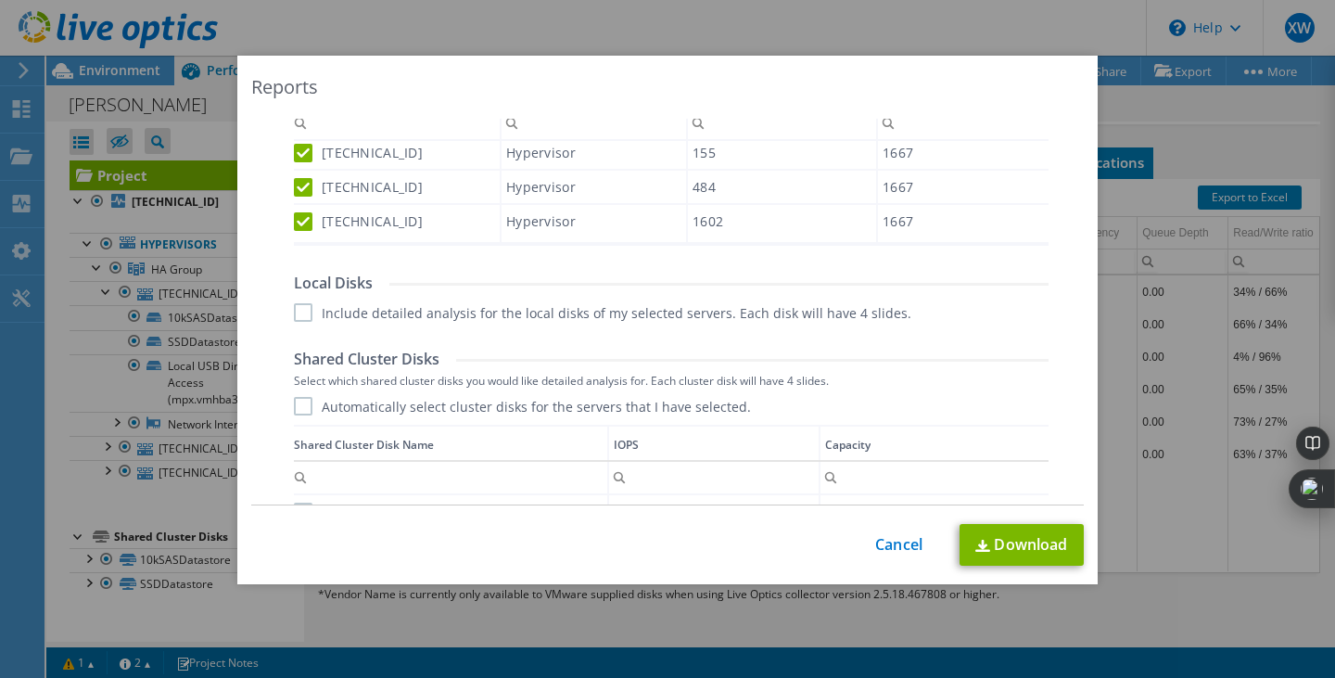
scroll to position [735, 0]
click at [294, 308] on label "Include detailed analysis for the local disks of my selected servers. Each disk…" at bounding box center [603, 311] width 618 height 19
click at [0, 0] on input "Include detailed analysis for the local disks of my selected servers. Each disk…" at bounding box center [0, 0] width 0 height 0
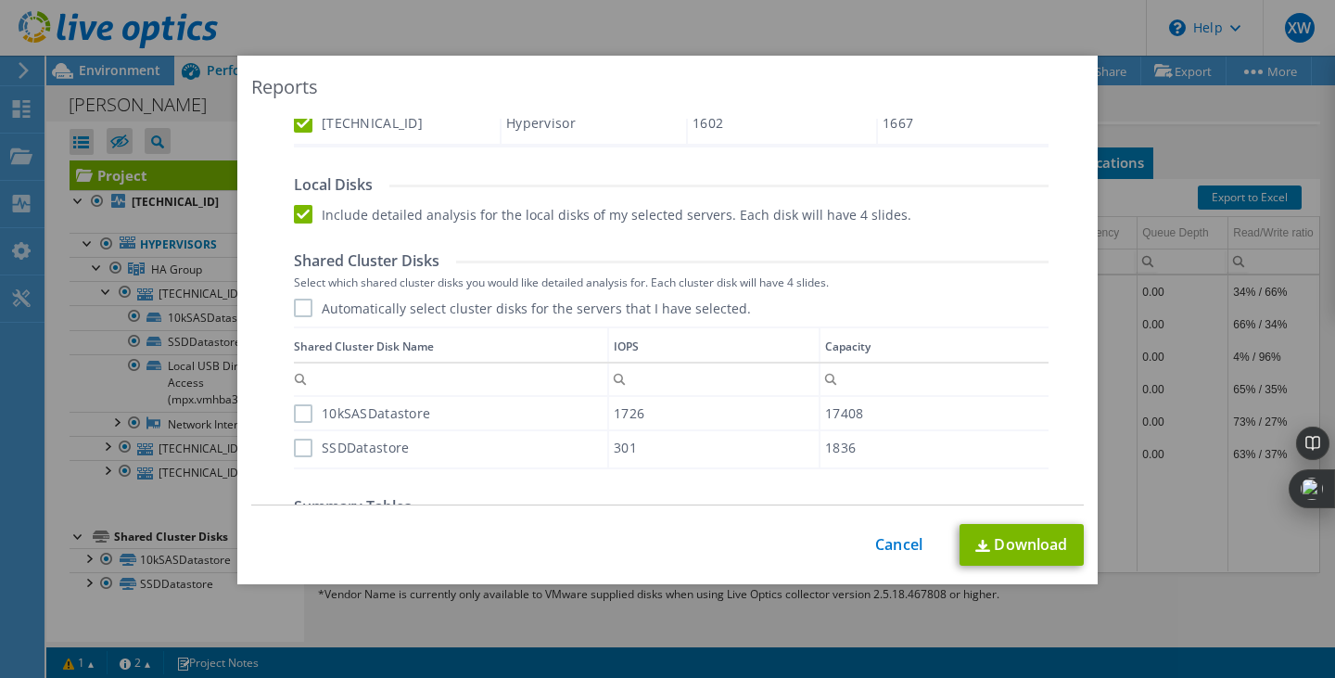
scroll to position [834, 0]
click at [294, 307] on label "Automatically select cluster disks for the servers that I have selected." at bounding box center [522, 307] width 457 height 19
click at [0, 0] on input "Automatically select cluster disks for the servers that I have selected." at bounding box center [0, 0] width 0 height 0
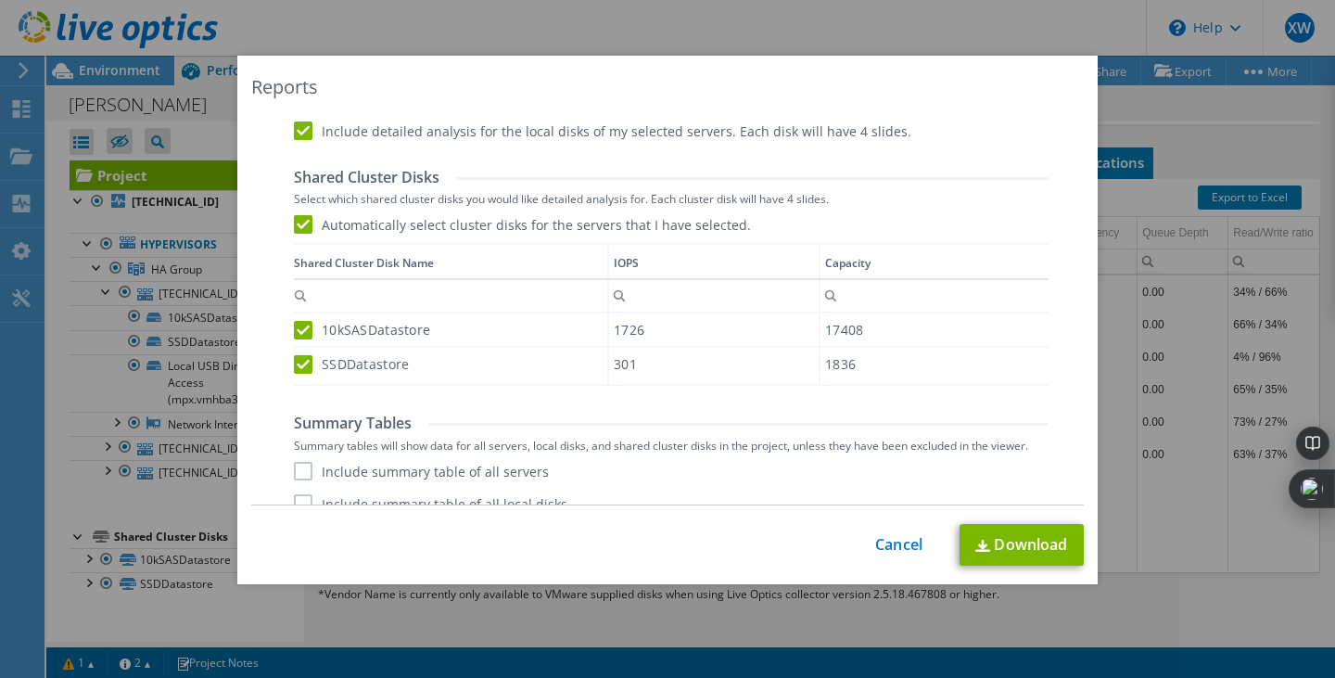
scroll to position [971, 0]
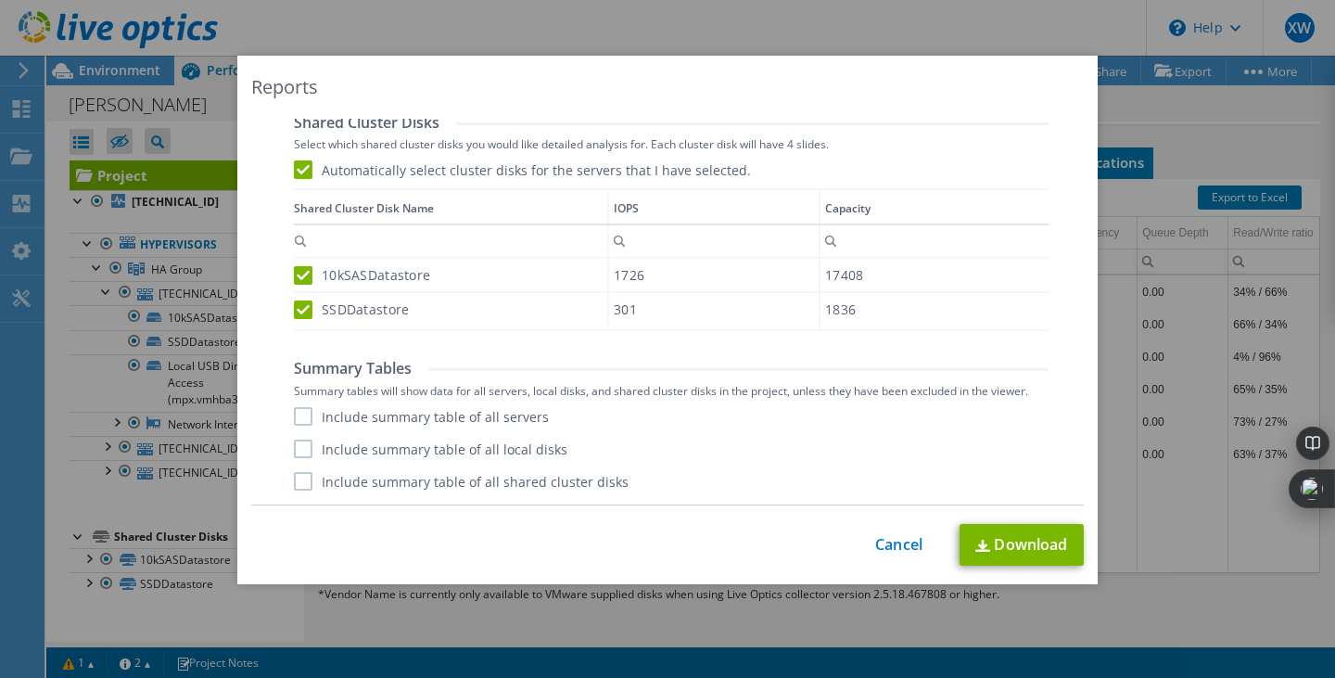
click at [299, 409] on label "Include summary table of all servers" at bounding box center [421, 416] width 255 height 19
click at [0, 0] on input "Include summary table of all servers" at bounding box center [0, 0] width 0 height 0
click at [296, 440] on label "Include summary table of all local disks" at bounding box center [431, 449] width 274 height 19
click at [0, 0] on input "Include summary table of all local disks" at bounding box center [0, 0] width 0 height 0
click at [296, 480] on label "Include summary table of all shared cluster disks" at bounding box center [461, 481] width 335 height 19
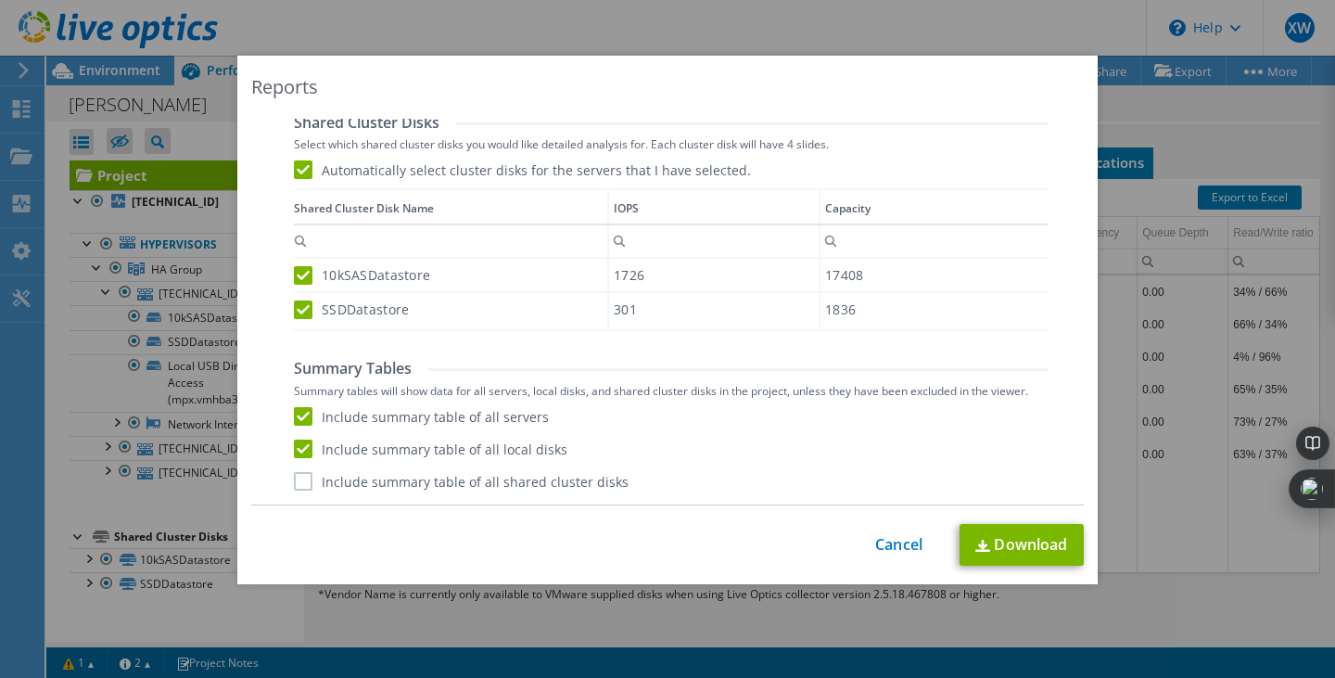
click at [0, 0] on input "Include summary table of all shared cluster disks" at bounding box center [0, 0] width 0 height 0
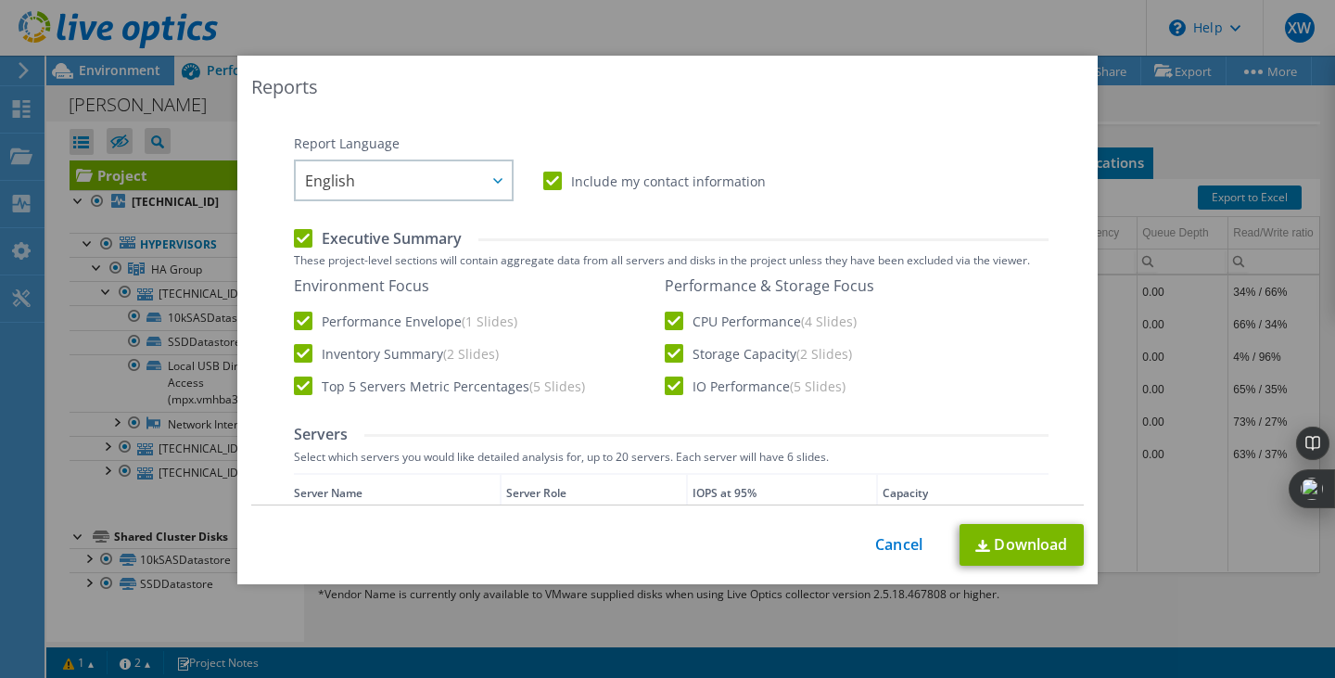
scroll to position [0, 0]
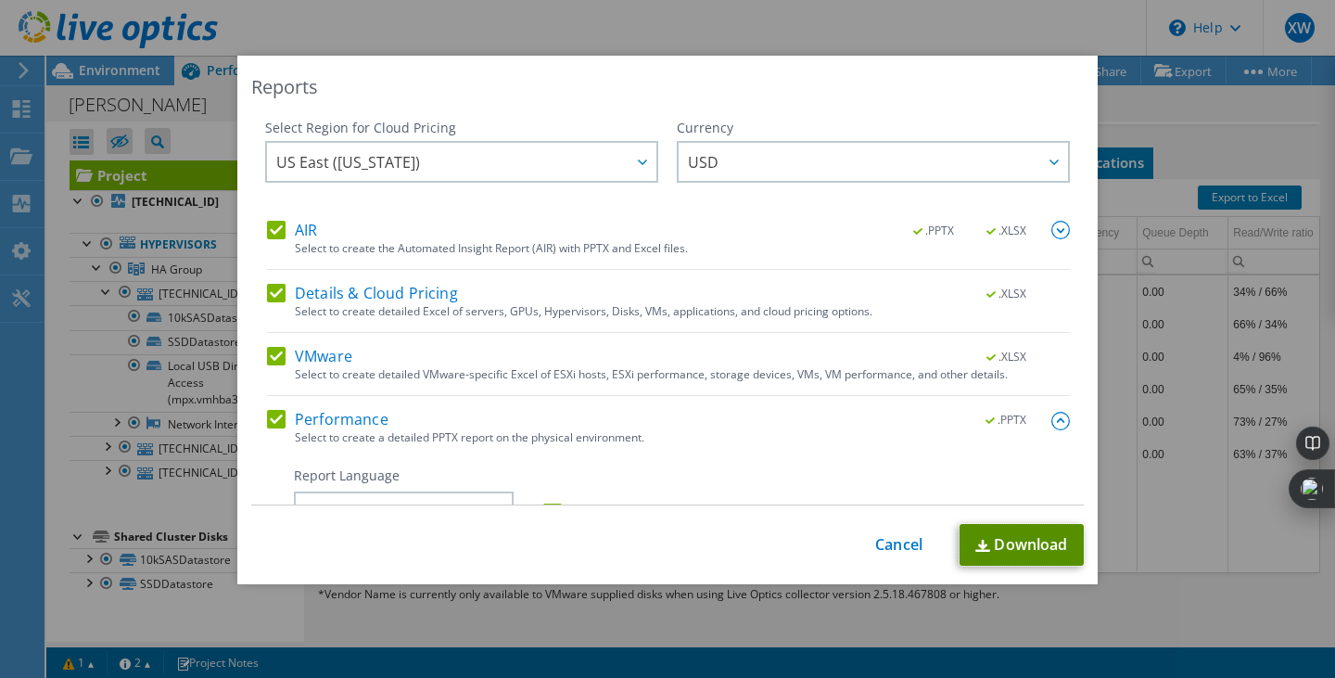
click at [992, 544] on link "Download" at bounding box center [1022, 545] width 124 height 42
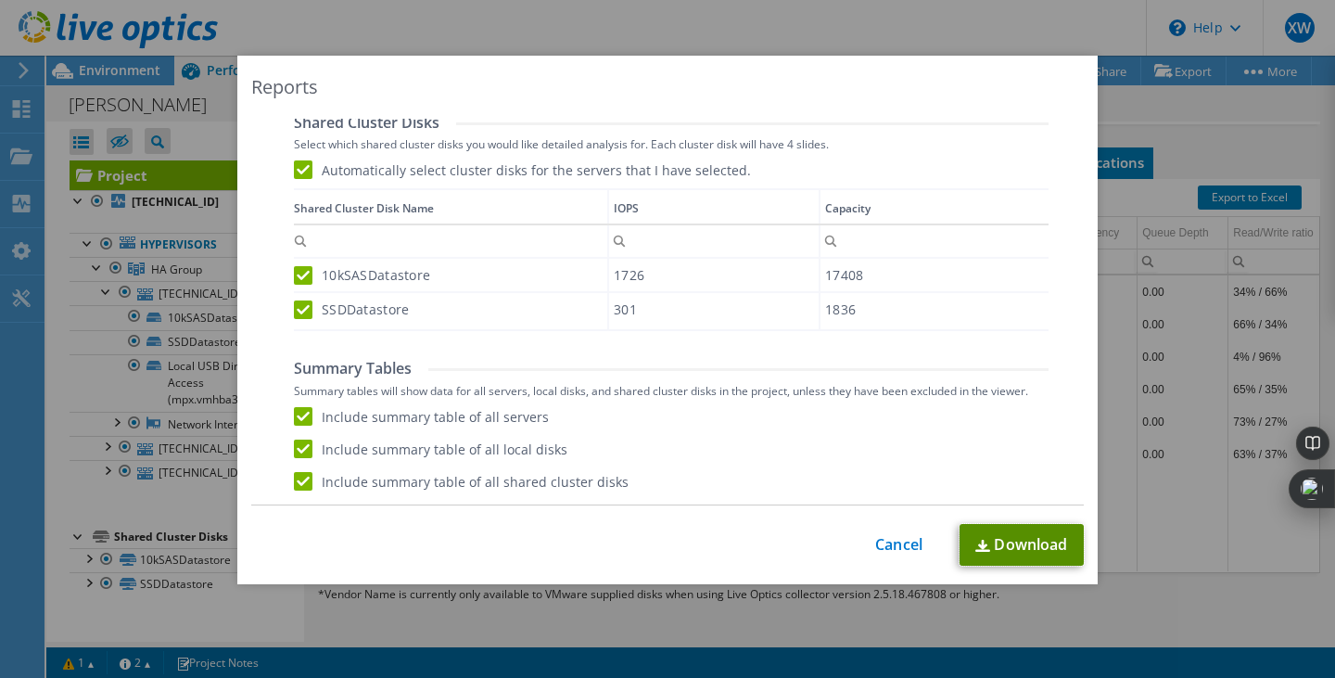
scroll to position [827, 0]
